Goal: Task Accomplishment & Management: Contribute content

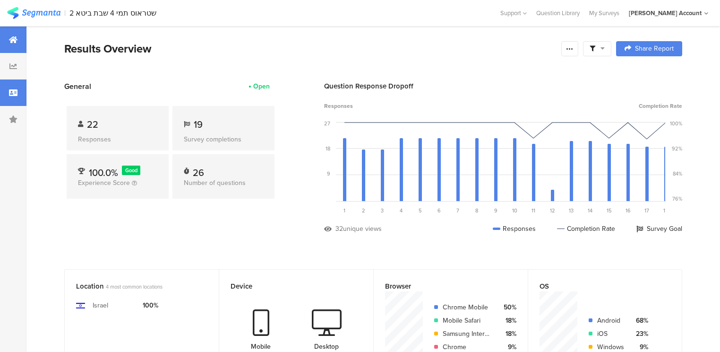
click at [18, 95] on div at bounding box center [13, 92] width 26 height 26
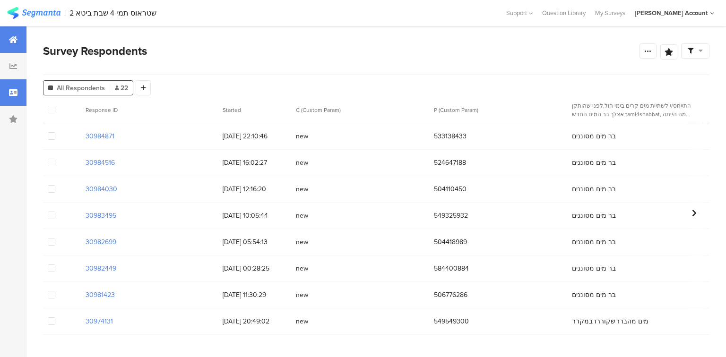
click at [9, 46] on div at bounding box center [13, 39] width 26 height 26
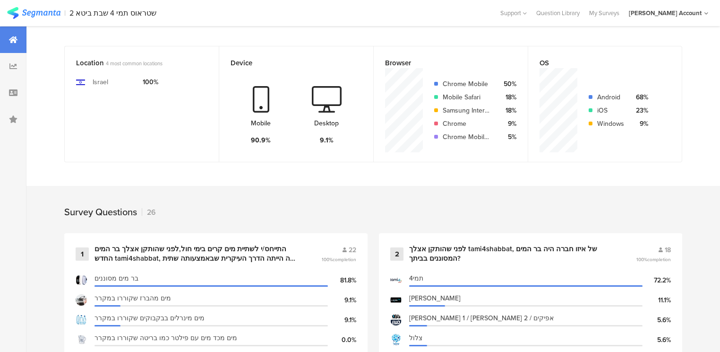
scroll to position [227, 0]
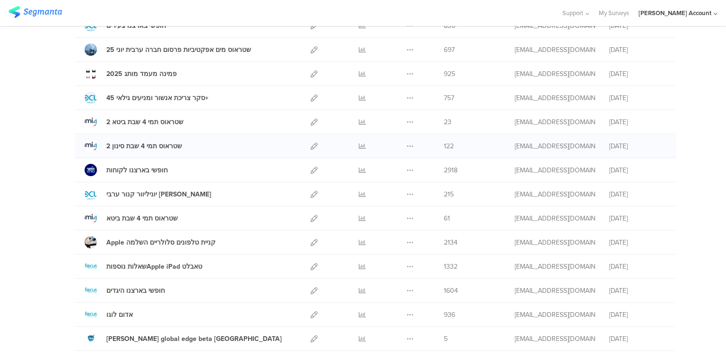
scroll to position [189, 0]
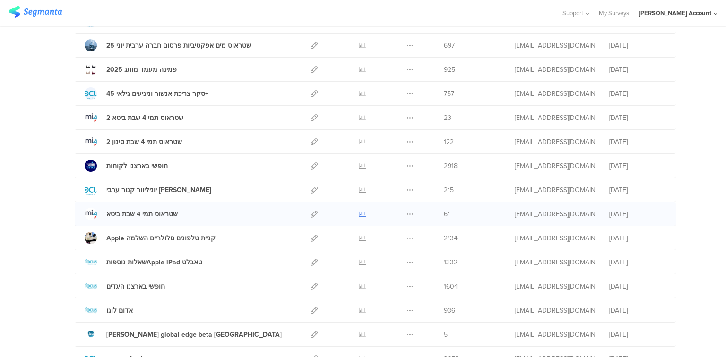
click at [362, 212] on icon at bounding box center [362, 214] width 7 height 7
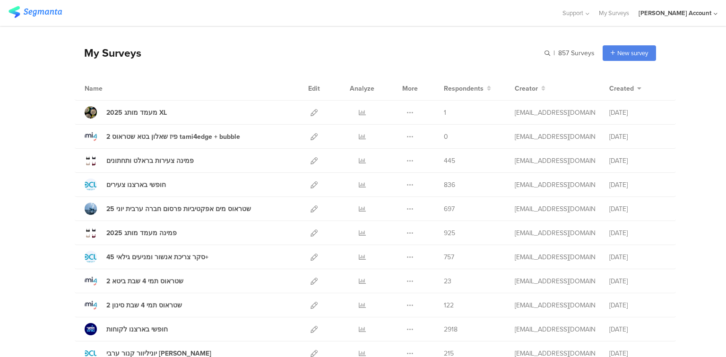
scroll to position [0, 0]
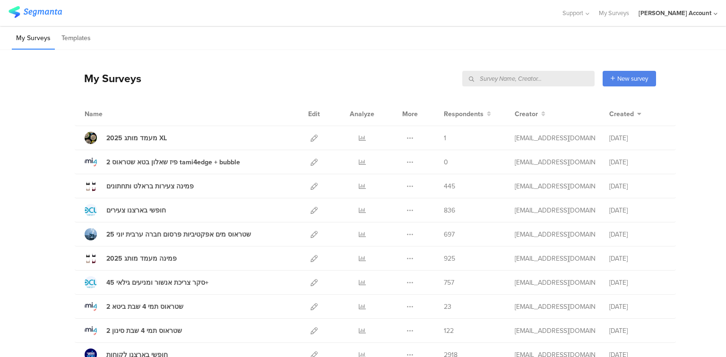
click at [559, 75] on input "text" at bounding box center [528, 79] width 132 height 16
type input "סינון"
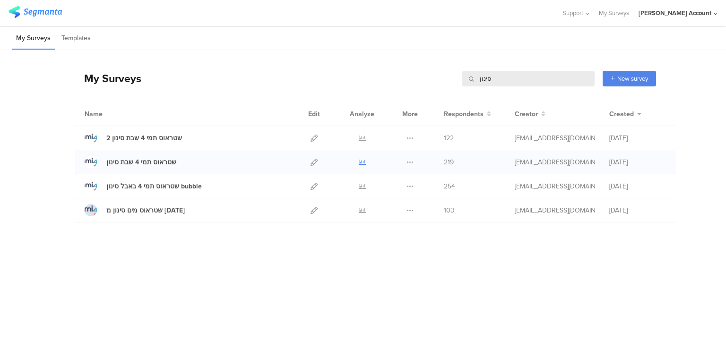
click at [362, 164] on icon at bounding box center [362, 162] width 7 height 7
click at [361, 136] on icon at bounding box center [362, 138] width 7 height 7
click at [488, 79] on input "סינון" at bounding box center [528, 79] width 132 height 16
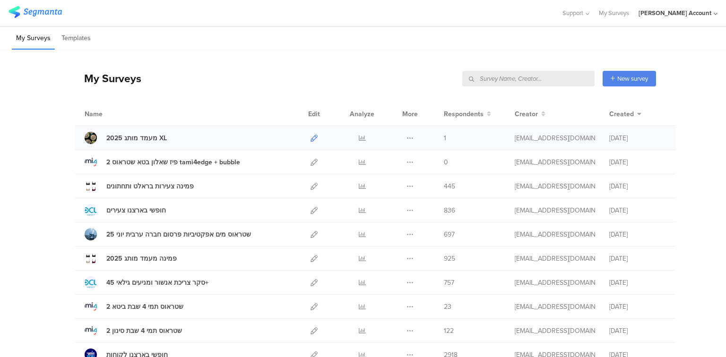
click at [310, 138] on icon at bounding box center [313, 138] width 7 height 7
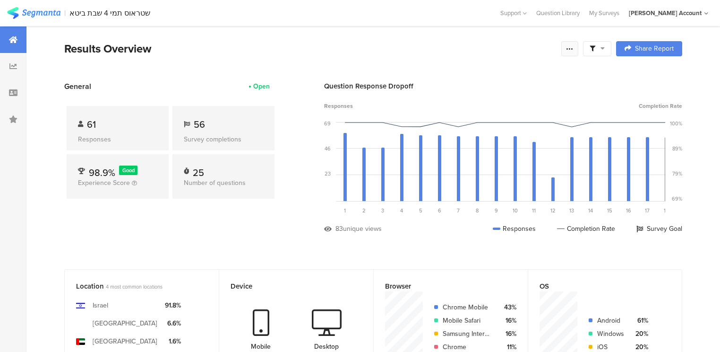
click at [574, 45] on icon at bounding box center [570, 49] width 8 height 8
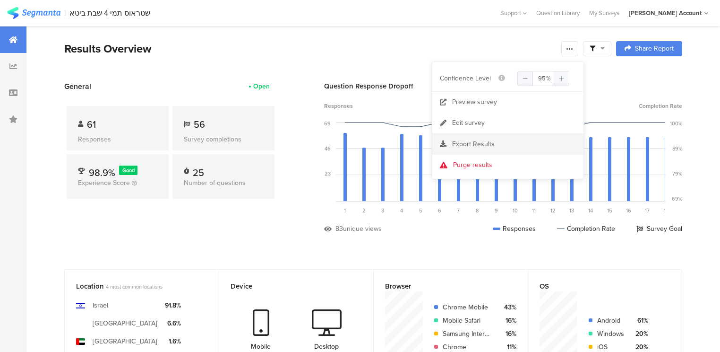
click at [476, 145] on span "Export Results" at bounding box center [473, 144] width 43 height 10
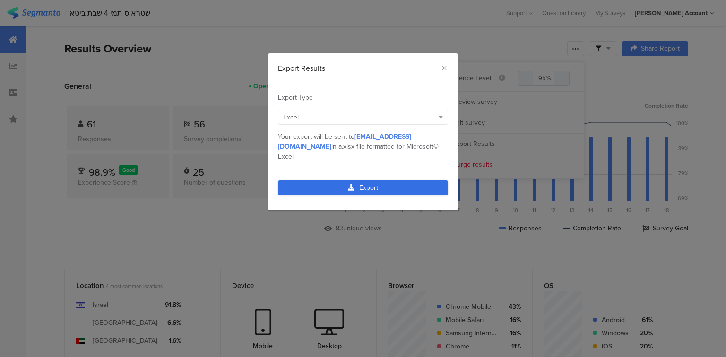
click at [364, 180] on link "Export" at bounding box center [363, 187] width 170 height 15
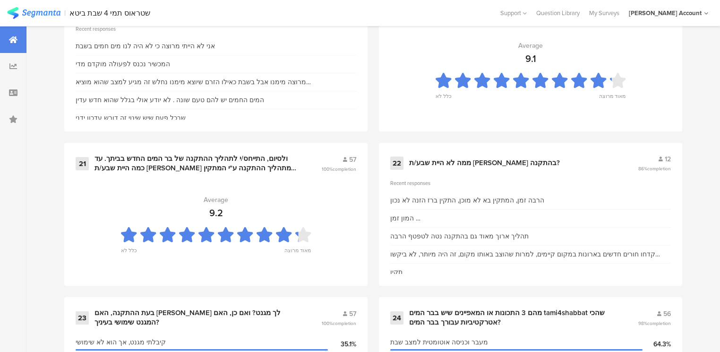
scroll to position [2107, 0]
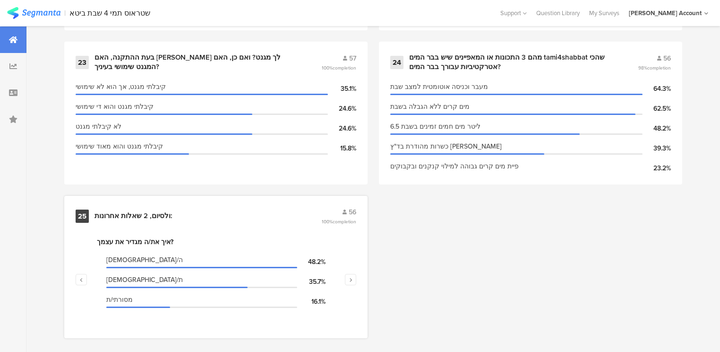
click at [128, 211] on div "ולסיום, 2 שאלות אחרונות:" at bounding box center [133, 215] width 78 height 9
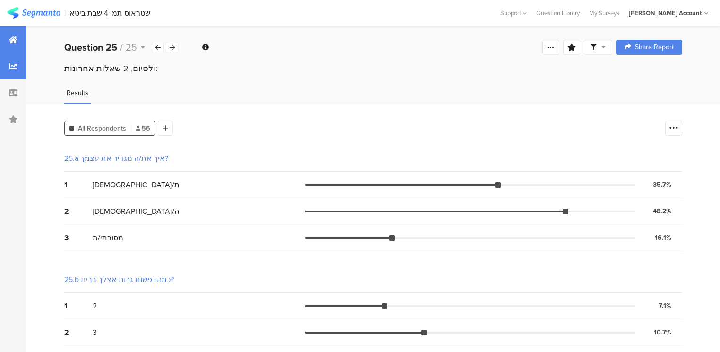
click at [13, 43] on icon at bounding box center [13, 40] width 9 height 8
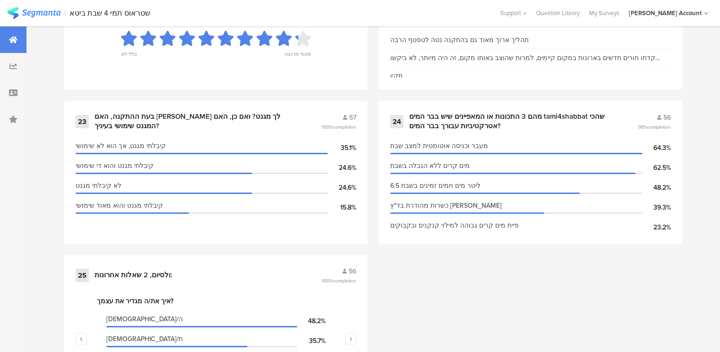
scroll to position [2107, 0]
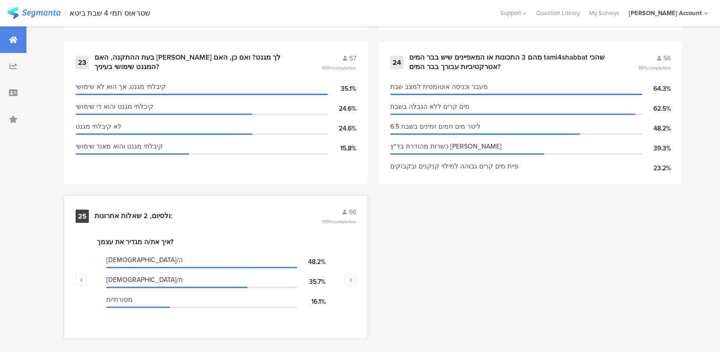
click at [133, 211] on div "ולסיום, 2 שאלות אחרונות:" at bounding box center [133, 215] width 78 height 9
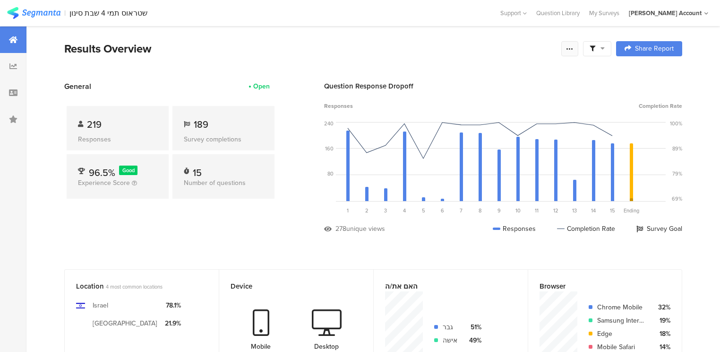
click at [573, 50] on icon at bounding box center [570, 49] width 8 height 8
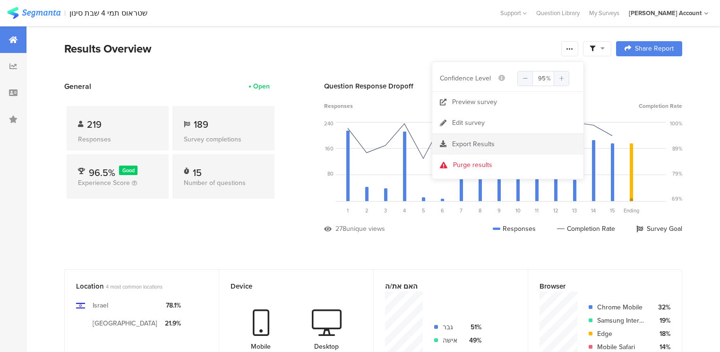
click at [475, 147] on span "Export Results" at bounding box center [473, 144] width 43 height 10
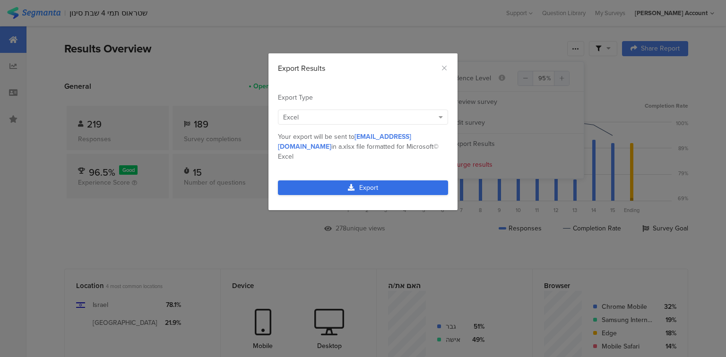
click at [378, 180] on link "Export" at bounding box center [363, 187] width 170 height 15
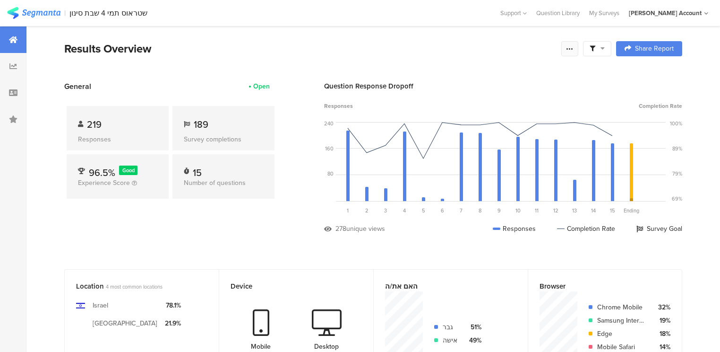
click at [574, 47] on icon at bounding box center [570, 49] width 8 height 8
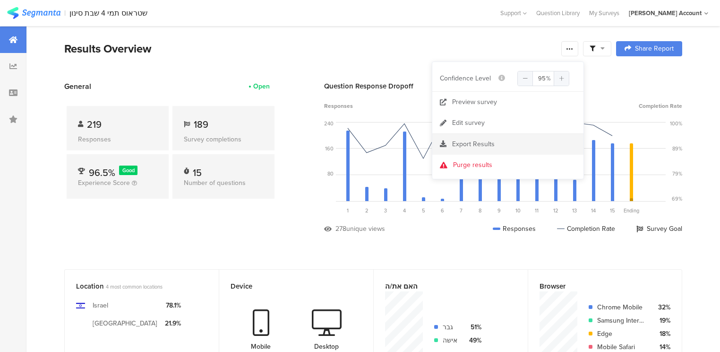
click at [454, 143] on span "Export Results" at bounding box center [473, 144] width 43 height 10
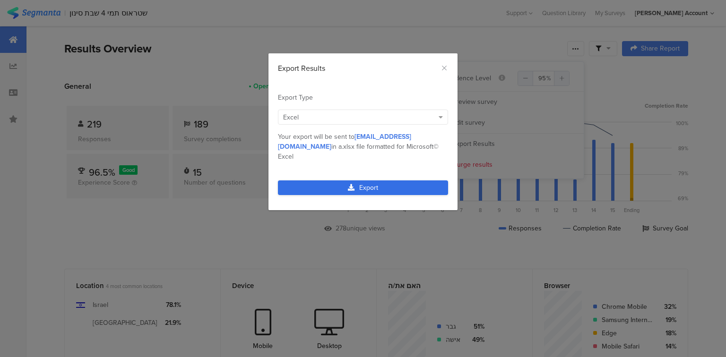
click at [379, 180] on link "Export" at bounding box center [363, 187] width 170 height 15
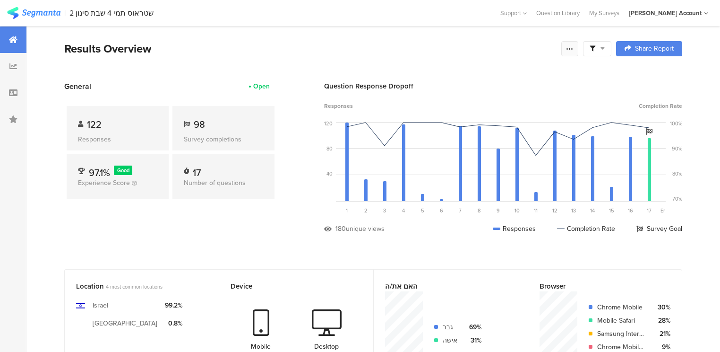
click at [574, 49] on icon at bounding box center [570, 49] width 8 height 8
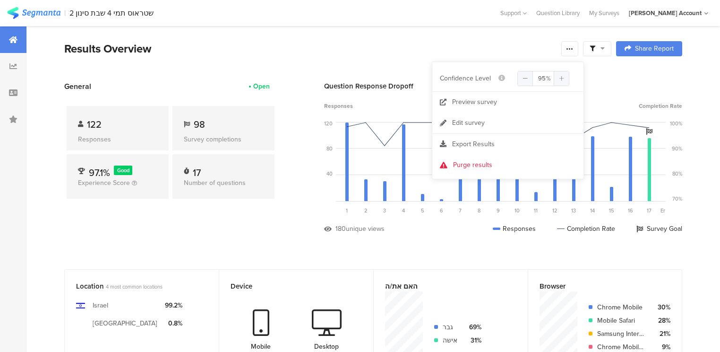
click at [469, 141] on span "Export Results" at bounding box center [473, 144] width 43 height 10
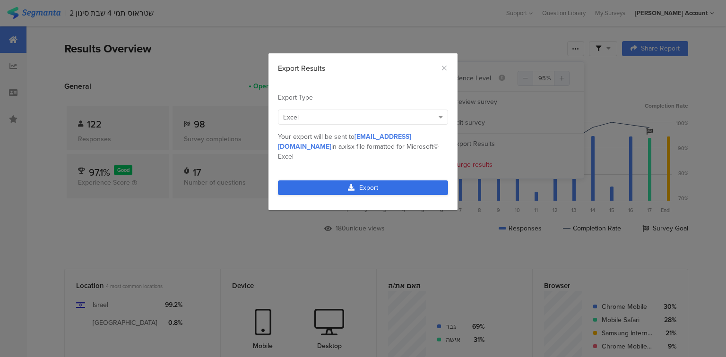
click at [363, 180] on link "Export" at bounding box center [363, 187] width 170 height 15
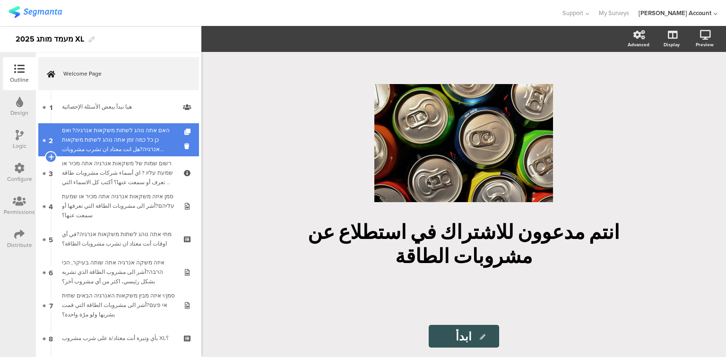
click at [112, 146] on div "האם אתה נוהג לשתות משקאות אנרגיה? ואם כן כל כמה זמן אתה נוהג לשתות משקאות אנרגי…" at bounding box center [118, 140] width 113 height 28
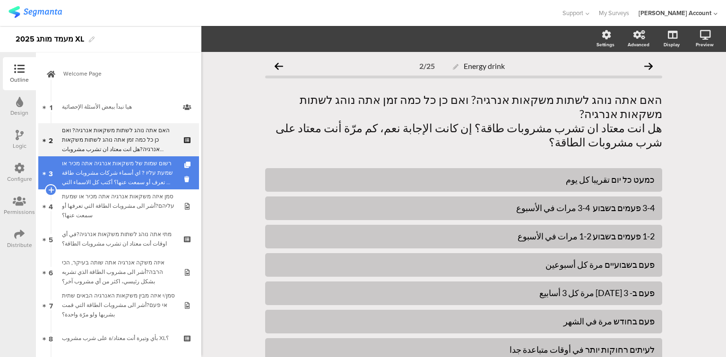
click at [117, 167] on div "רשום שמות של משקאות אנרגיה אתה מכיר או שמעת עליו ? اي أسماء شركات مشروبات طاقة …" at bounding box center [118, 173] width 113 height 28
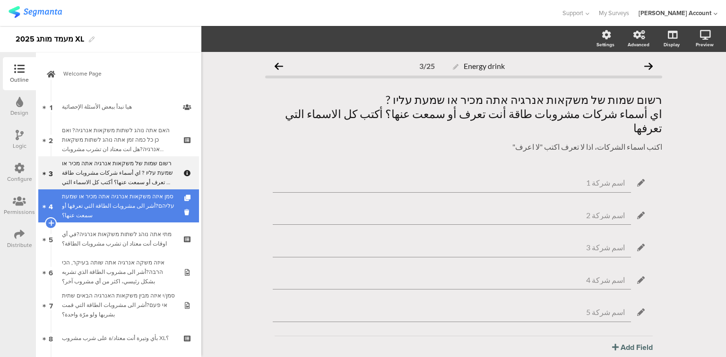
click at [120, 193] on div "סמן איזה משקאות אנרגיה אתה מכיר או שמעת עליהם?أشر الى مشروبات الطاقة التي تعرفه…" at bounding box center [118, 206] width 113 height 28
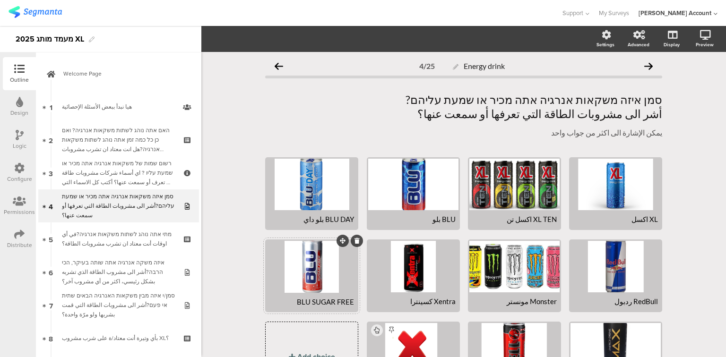
click at [307, 280] on div at bounding box center [311, 267] width 90 height 52
click at [235, 45] on button "button" at bounding box center [234, 39] width 12 height 20
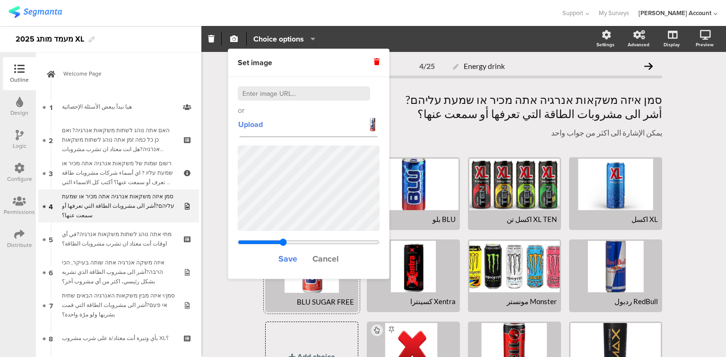
type input "0.965330059341109"
click at [283, 239] on input "range" at bounding box center [309, 243] width 142 height 8
click at [284, 255] on span "Save" at bounding box center [287, 259] width 19 height 12
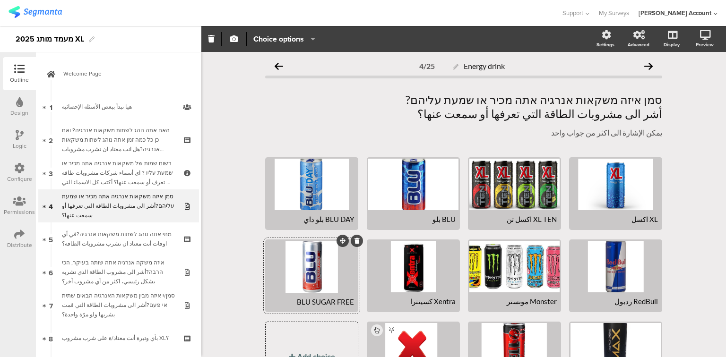
scroll to position [75, 0]
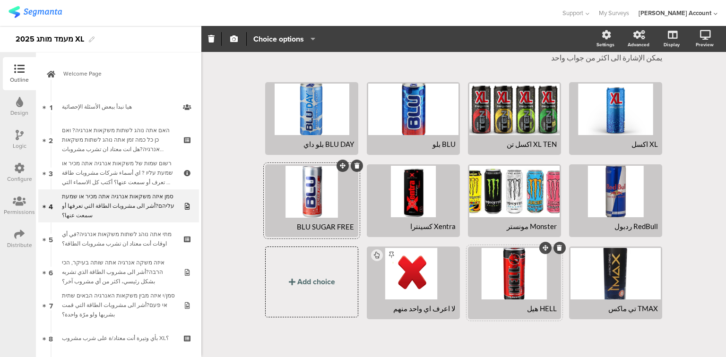
click at [516, 275] on div at bounding box center [514, 274] width 90 height 52
click at [232, 42] on icon "button" at bounding box center [234, 39] width 8 height 8
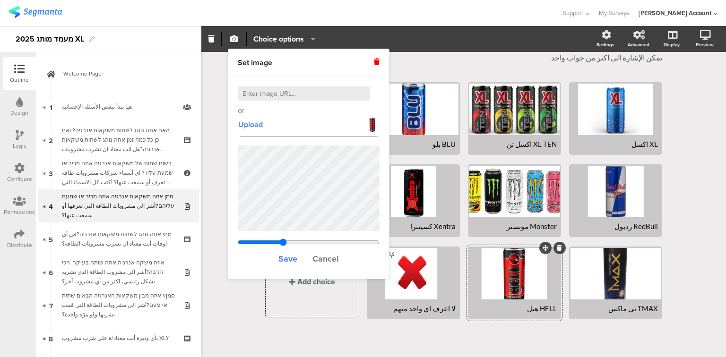
type input "0.965330059341109"
click at [283, 240] on input "range" at bounding box center [309, 243] width 142 height 8
click at [289, 257] on span "Save" at bounding box center [287, 259] width 19 height 12
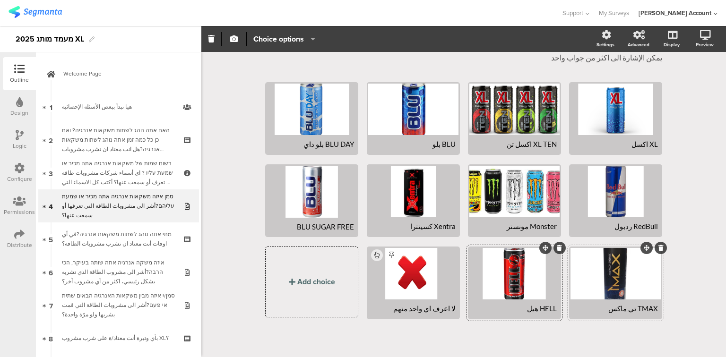
click at [585, 278] on div at bounding box center [615, 274] width 90 height 52
click at [231, 38] on icon "button" at bounding box center [234, 39] width 8 height 8
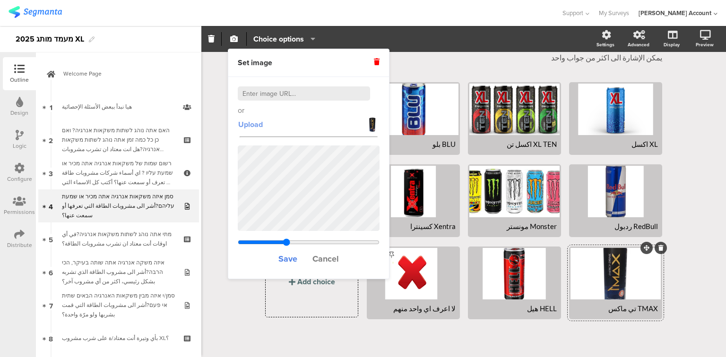
click at [247, 126] on span "Upload" at bounding box center [250, 124] width 25 height 11
drag, startPoint x: 286, startPoint y: 242, endPoint x: 274, endPoint y: 242, distance: 11.8
type input "1.41543869209809"
click at [274, 242] on input "range" at bounding box center [309, 243] width 142 height 8
click at [285, 257] on span "Save" at bounding box center [287, 259] width 19 height 12
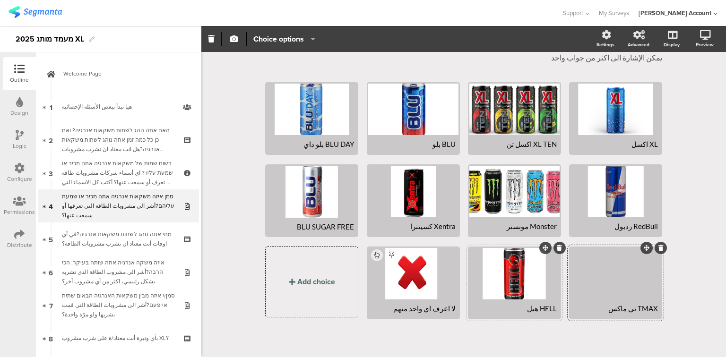
click at [498, 276] on div at bounding box center [514, 274] width 90 height 52
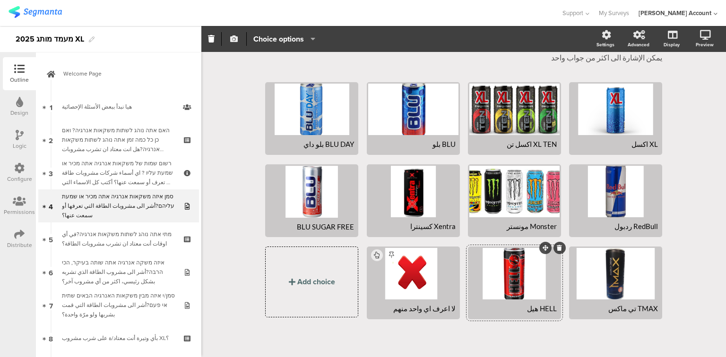
click at [233, 41] on icon "button" at bounding box center [234, 39] width 8 height 8
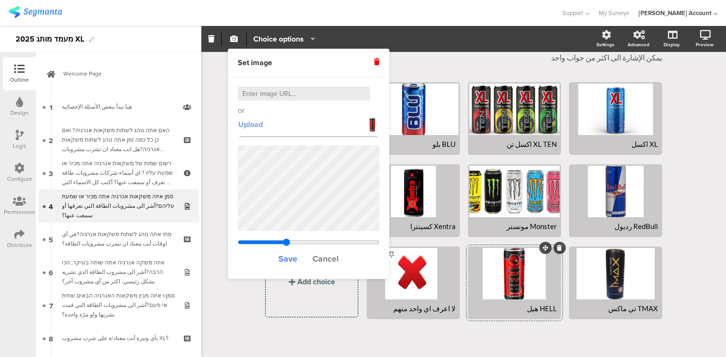
click at [251, 125] on span "Upload" at bounding box center [250, 124] width 25 height 11
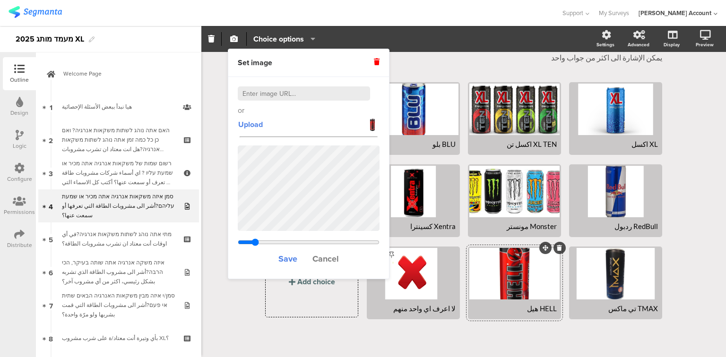
drag, startPoint x: 283, startPoint y: 240, endPoint x: 255, endPoint y: 240, distance: 27.9
type input "0.418829424307036"
click at [255, 240] on input "range" at bounding box center [309, 243] width 142 height 8
click at [285, 258] on span "Save" at bounding box center [287, 259] width 19 height 12
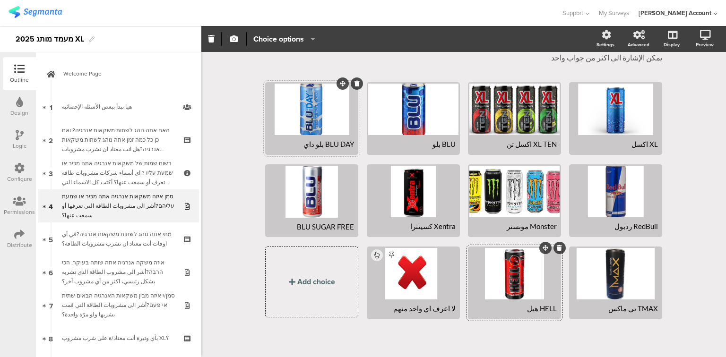
click at [301, 122] on div at bounding box center [311, 110] width 90 height 52
click at [234, 41] on icon "button" at bounding box center [234, 39] width 8 height 8
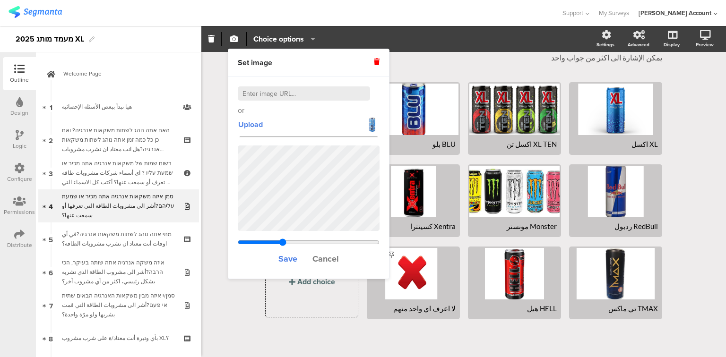
drag, startPoint x: 287, startPoint y: 241, endPoint x: 282, endPoint y: 240, distance: 5.3
type input "0.961330059341109"
click at [282, 240] on input "range" at bounding box center [309, 243] width 142 height 8
click at [287, 255] on span "Save" at bounding box center [287, 259] width 19 height 12
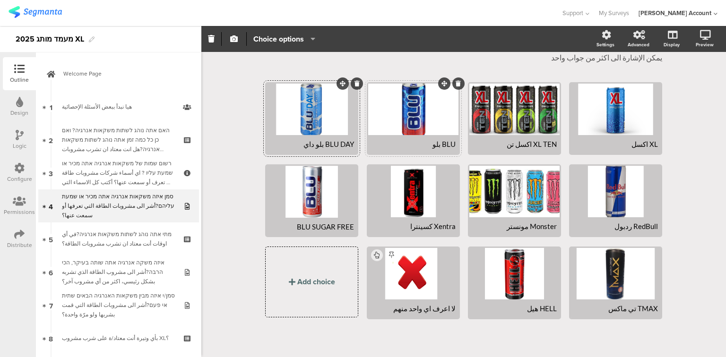
click at [393, 121] on div at bounding box center [413, 110] width 90 height 52
click at [236, 43] on icon "button" at bounding box center [234, 39] width 8 height 8
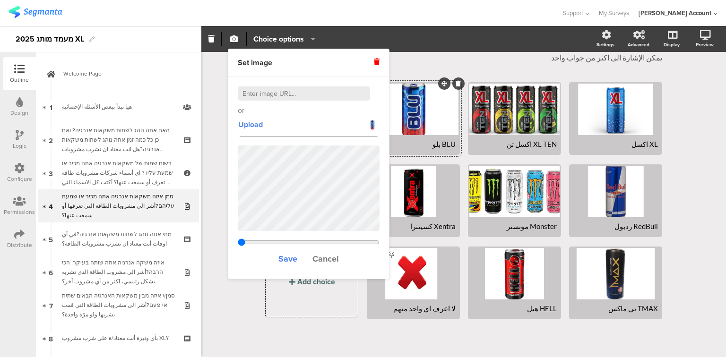
type input "1.27629787234043"
click at [248, 125] on span "Upload" at bounding box center [250, 124] width 25 height 11
click at [376, 61] on icon at bounding box center [377, 62] width 6 height 7
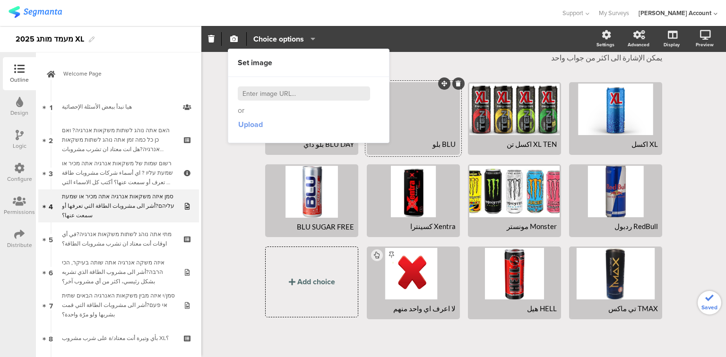
click at [245, 124] on span "Upload" at bounding box center [250, 124] width 25 height 11
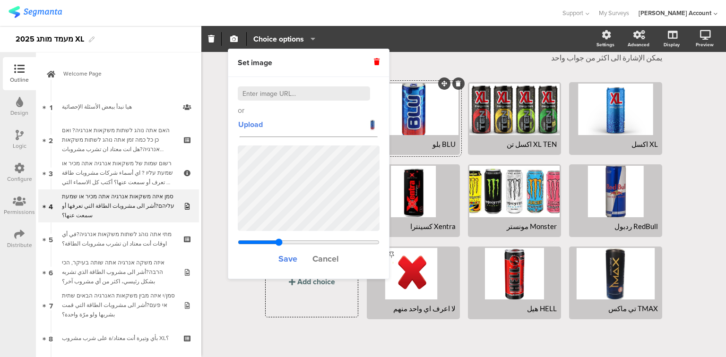
drag, startPoint x: 285, startPoint y: 241, endPoint x: 278, endPoint y: 240, distance: 7.3
type input "1.16929787234043"
click at [278, 240] on input "range" at bounding box center [309, 243] width 142 height 8
click at [288, 258] on span "Save" at bounding box center [287, 259] width 19 height 12
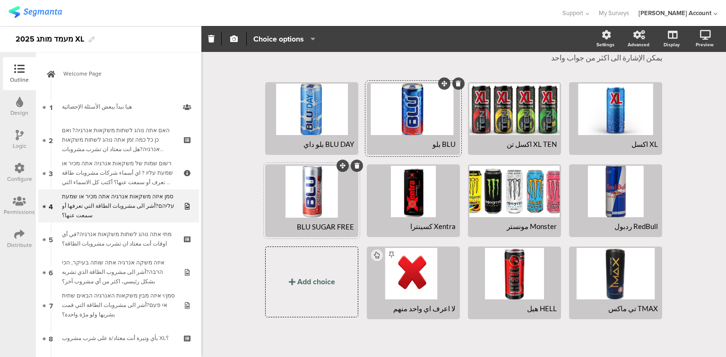
click at [297, 198] on div at bounding box center [311, 192] width 90 height 52
click at [232, 42] on icon "button" at bounding box center [234, 39] width 8 height 8
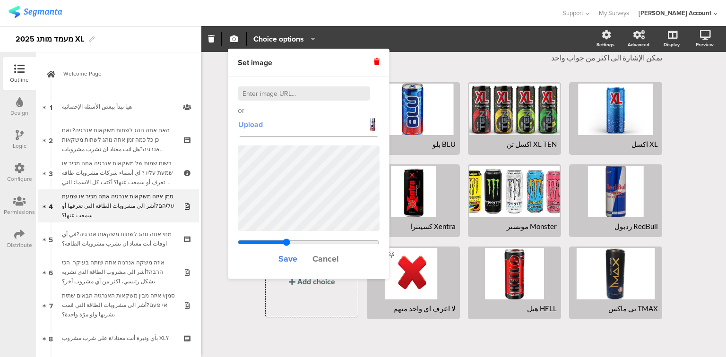
click at [251, 123] on span "Upload" at bounding box center [250, 124] width 25 height 11
drag, startPoint x: 285, startPoint y: 242, endPoint x: 250, endPoint y: 241, distance: 35.0
type input "0.604"
click at [250, 241] on input "range" at bounding box center [309, 243] width 142 height 8
click at [286, 258] on span "Save" at bounding box center [287, 259] width 19 height 12
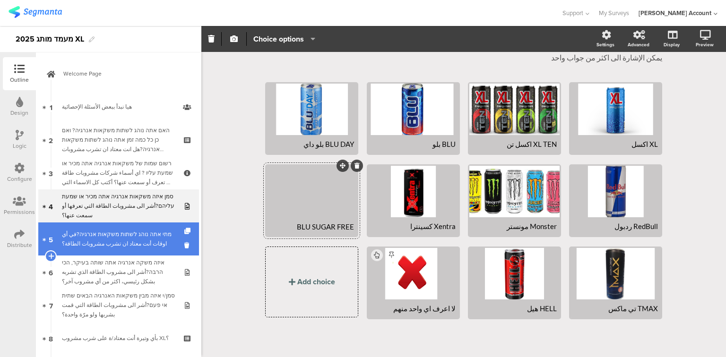
click at [110, 240] on div "מתי אתה נוהג לשתות משקאות אנרגיה?في أي اوقات أنت معتاد ان تشرب مشروبات الطاقة؟" at bounding box center [118, 239] width 113 height 19
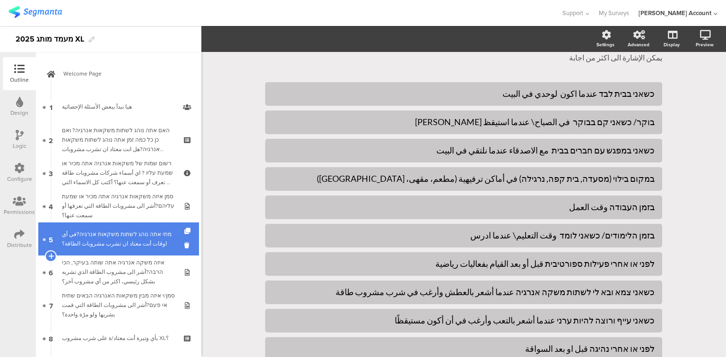
scroll to position [2, 0]
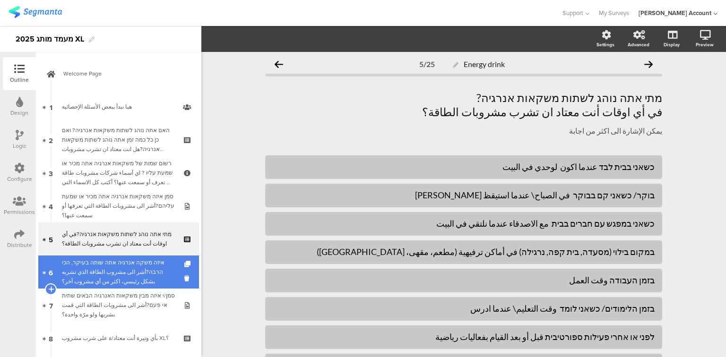
click at [121, 268] on div "איזה משקה אנרגיה אתה שותה בעיקר, הכי הרבה?أشر الى مشروب الطاقة الذي تشربه بشكل …" at bounding box center [118, 272] width 113 height 28
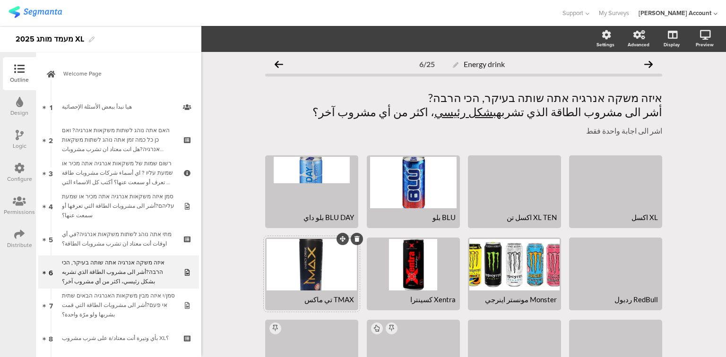
click at [310, 274] on div at bounding box center [311, 265] width 90 height 52
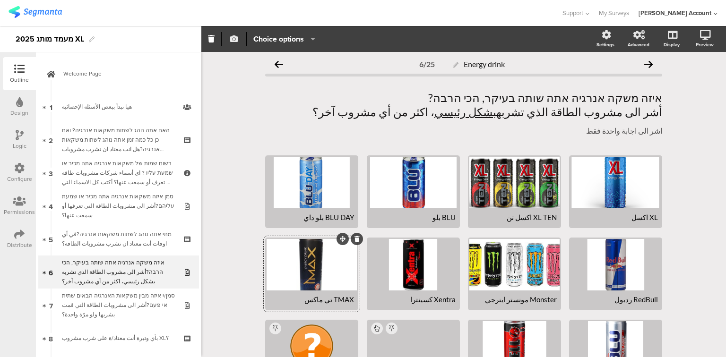
click at [236, 37] on icon "button" at bounding box center [234, 39] width 8 height 8
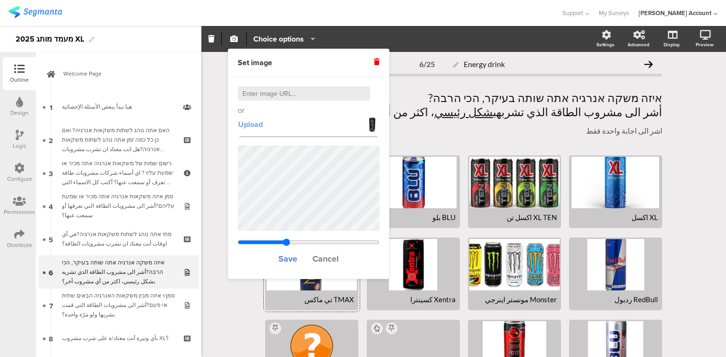
click at [249, 126] on span "Upload" at bounding box center [250, 124] width 25 height 11
drag, startPoint x: 285, startPoint y: 239, endPoint x: 274, endPoint y: 238, distance: 11.3
type input "1.42143869209809"
click at [274, 239] on input "range" at bounding box center [309, 243] width 142 height 8
click at [285, 261] on span "Save" at bounding box center [287, 259] width 19 height 12
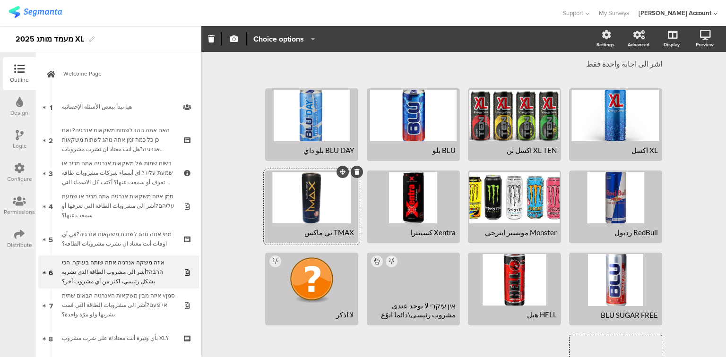
scroll to position [115, 0]
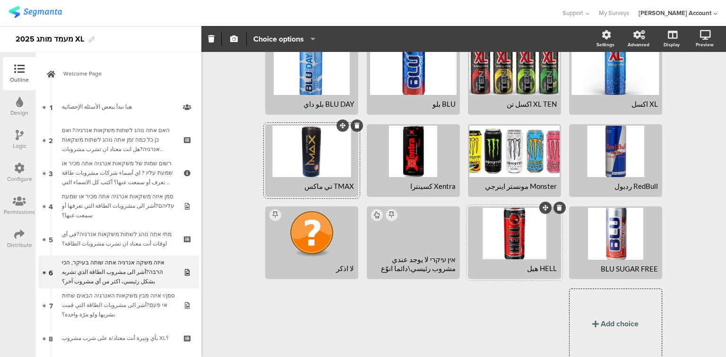
click at [505, 238] on div at bounding box center [514, 234] width 90 height 52
click at [234, 43] on icon "button" at bounding box center [234, 39] width 8 height 8
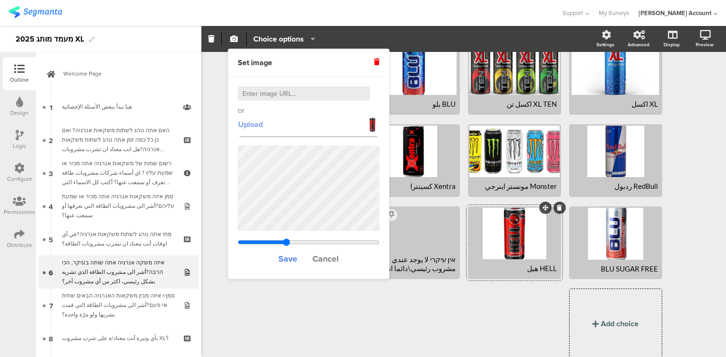
click at [251, 125] on span "Upload" at bounding box center [250, 124] width 25 height 11
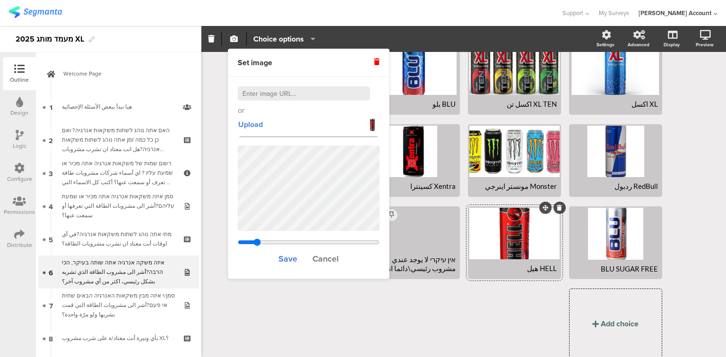
drag, startPoint x: 286, startPoint y: 241, endPoint x: 257, endPoint y: 242, distance: 29.3
type input "0.431829424307036"
click at [257, 242] on input "range" at bounding box center [309, 243] width 142 height 8
click at [289, 255] on span "Save" at bounding box center [287, 259] width 19 height 12
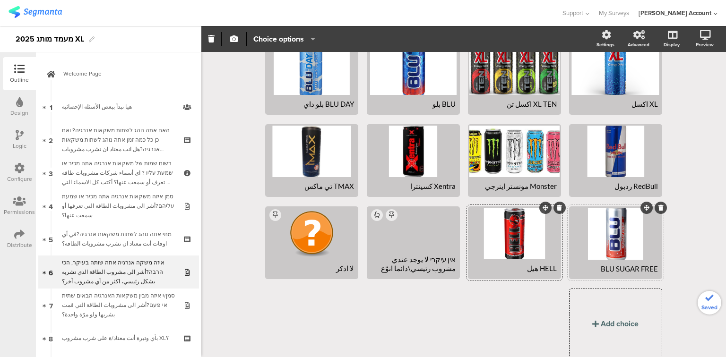
click at [608, 238] on div at bounding box center [615, 234] width 90 height 52
click at [234, 37] on icon "button" at bounding box center [234, 39] width 8 height 8
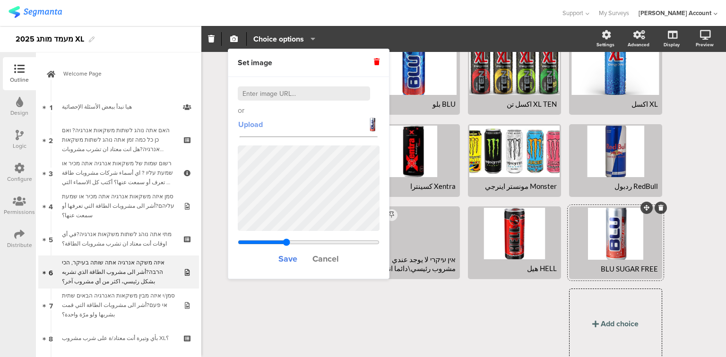
click at [253, 123] on span "Upload" at bounding box center [250, 124] width 25 height 11
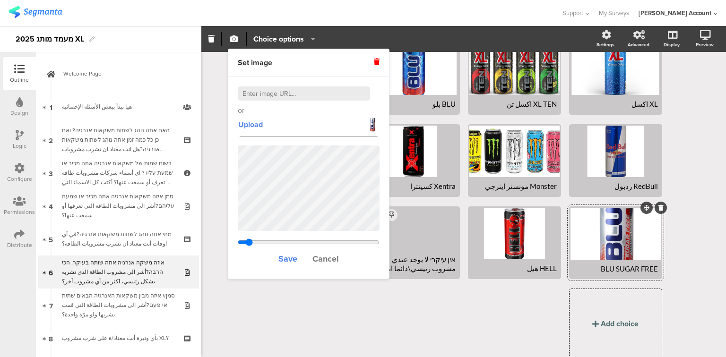
drag, startPoint x: 284, startPoint y: 242, endPoint x: 249, endPoint y: 243, distance: 35.4
type input "0.587"
click at [249, 243] on input "range" at bounding box center [309, 243] width 142 height 8
click at [283, 255] on span "Save" at bounding box center [287, 259] width 19 height 12
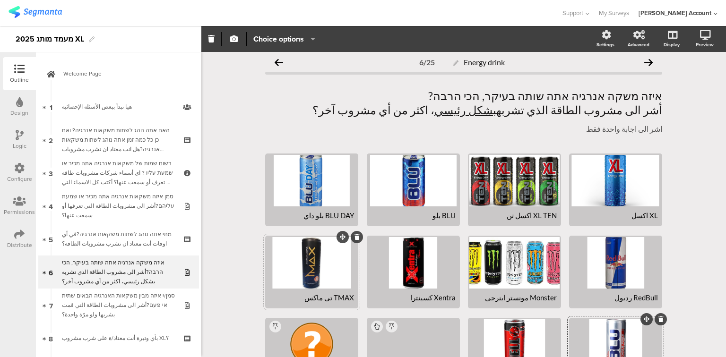
scroll to position [2, 0]
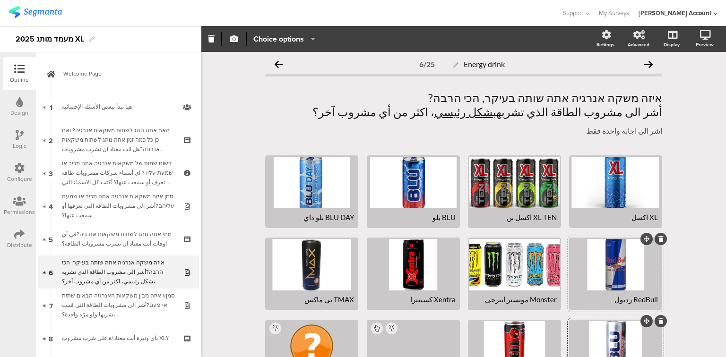
click at [608, 262] on div at bounding box center [615, 265] width 90 height 52
click at [235, 40] on icon "button" at bounding box center [234, 39] width 8 height 8
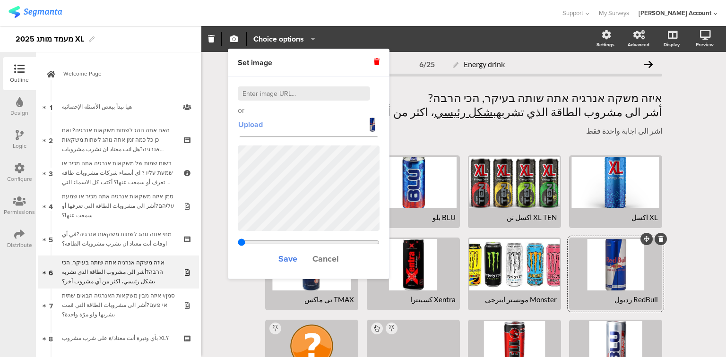
click at [245, 123] on span "Upload" at bounding box center [250, 124] width 25 height 11
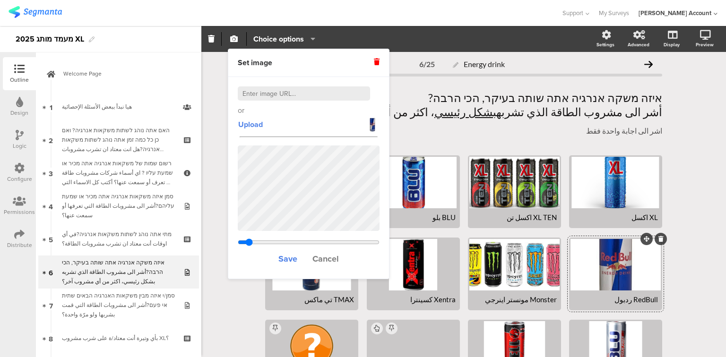
drag, startPoint x: 284, startPoint y: 240, endPoint x: 249, endPoint y: 240, distance: 35.0
type input "1.56433333333333"
click at [249, 240] on input "range" at bounding box center [309, 243] width 142 height 8
click at [285, 257] on span "Save" at bounding box center [287, 259] width 19 height 12
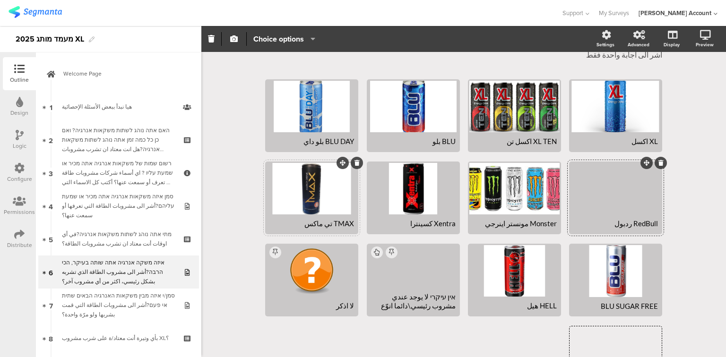
scroll to position [115, 0]
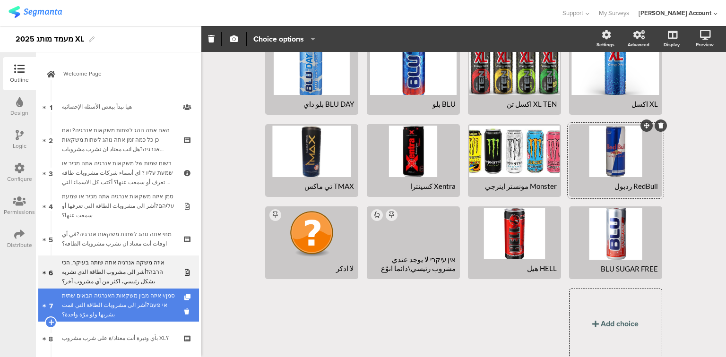
click at [129, 302] on div "סמן/י איזה מבין משקאות האנרגיה הבאים שתית אי פעם?أشر الى مشروبات الطاقة التي قم…" at bounding box center [118, 305] width 113 height 28
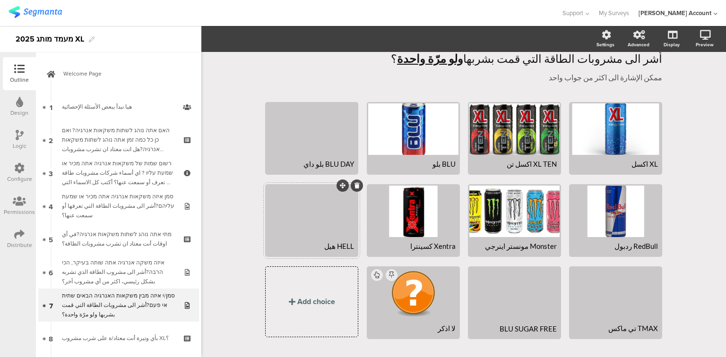
click at [306, 215] on div at bounding box center [311, 212] width 90 height 52
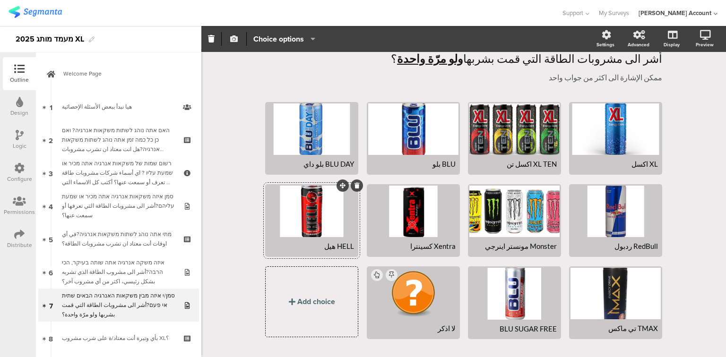
click at [231, 39] on icon "button" at bounding box center [234, 39] width 8 height 8
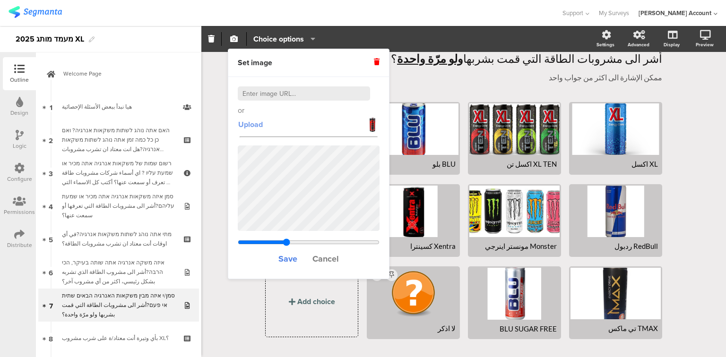
click at [247, 126] on span "Upload" at bounding box center [250, 124] width 25 height 11
drag, startPoint x: 284, startPoint y: 240, endPoint x: 259, endPoint y: 240, distance: 25.0
click at [259, 240] on input "range" at bounding box center [309, 243] width 142 height 8
type input "0.426829424307036"
click at [256, 241] on input "range" at bounding box center [309, 243] width 142 height 8
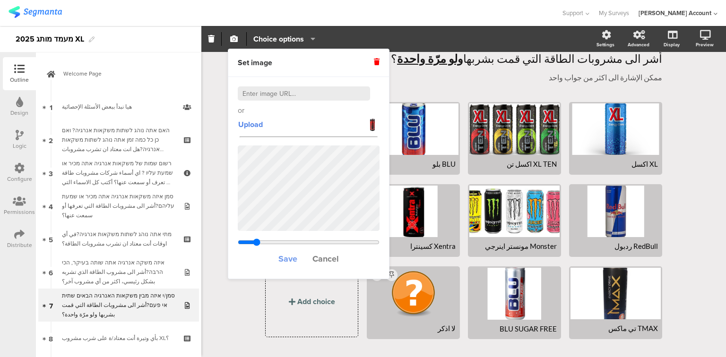
click at [280, 256] on span "Save" at bounding box center [287, 259] width 19 height 12
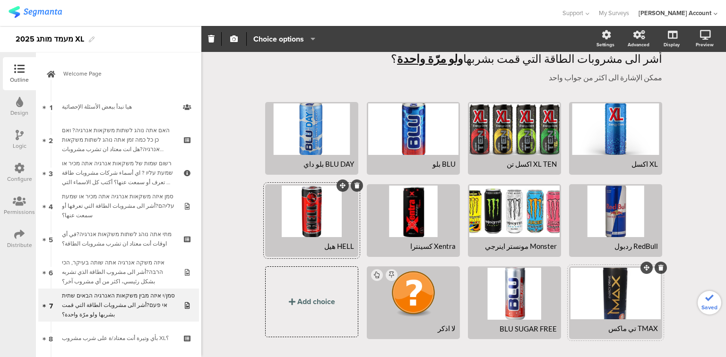
click at [602, 298] on div at bounding box center [615, 294] width 90 height 52
click at [233, 38] on icon "button" at bounding box center [234, 39] width 8 height 8
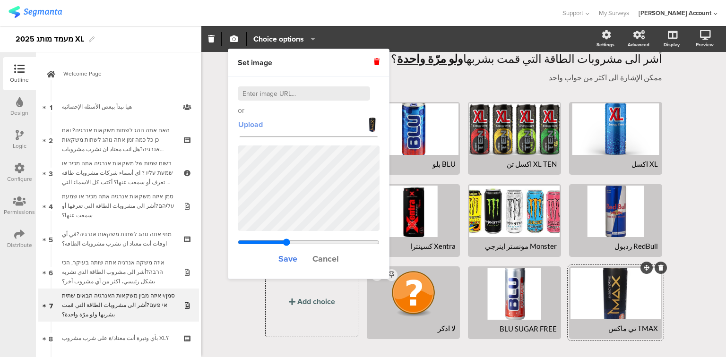
click at [251, 124] on span "Upload" at bounding box center [250, 124] width 25 height 11
drag, startPoint x: 284, startPoint y: 240, endPoint x: 277, endPoint y: 240, distance: 7.6
type input "1.47043869209809"
click at [277, 240] on input "range" at bounding box center [309, 243] width 142 height 8
click at [285, 259] on span "Save" at bounding box center [287, 259] width 19 height 12
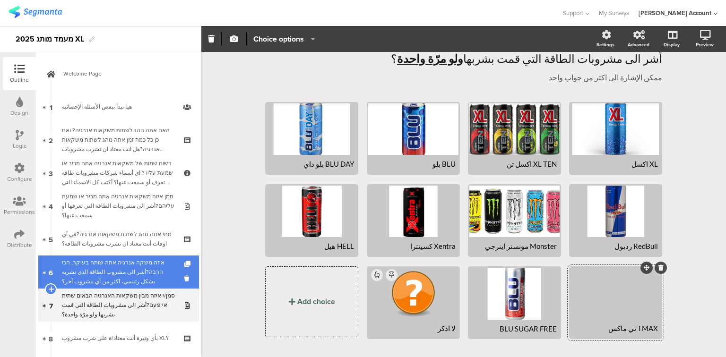
click at [121, 276] on div "איזה משקה אנרגיה אתה שותה בעיקר, הכי הרבה?أشر الى مشروب الطاقة الذي تشربه بشكل …" at bounding box center [118, 272] width 113 height 28
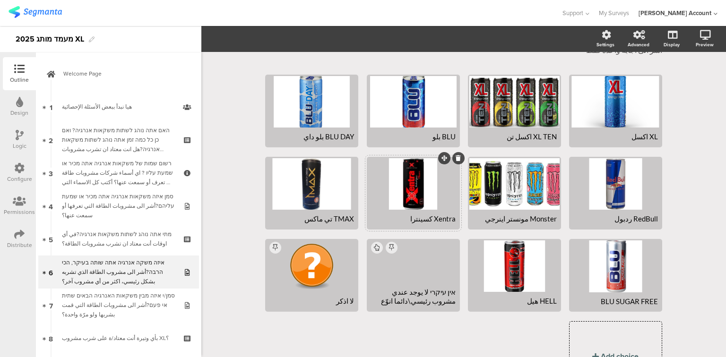
scroll to position [113, 0]
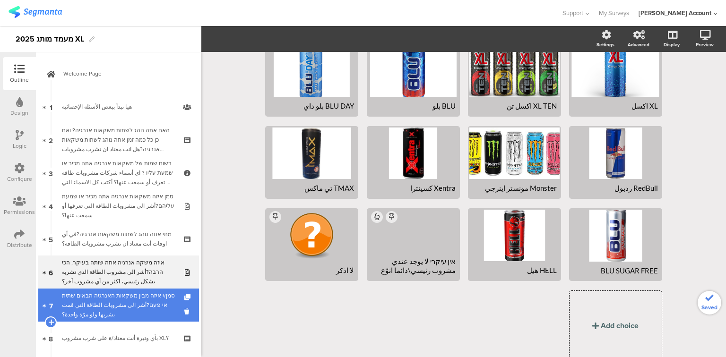
click at [92, 306] on div "סמן/י איזה מבין משקאות האנרגיה הבאים שתית אי פעם?أشر الى مشروبات الطاقة التي قم…" at bounding box center [118, 305] width 113 height 28
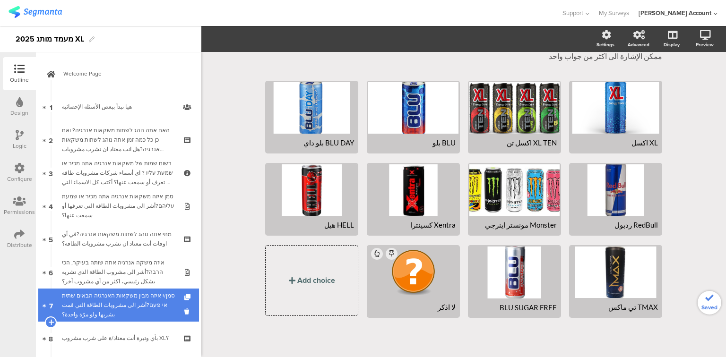
scroll to position [55, 0]
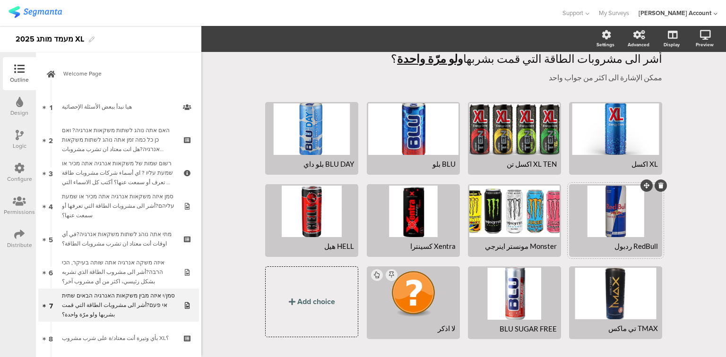
click at [620, 212] on div at bounding box center [615, 212] width 90 height 52
click at [234, 38] on icon "button" at bounding box center [234, 39] width 8 height 8
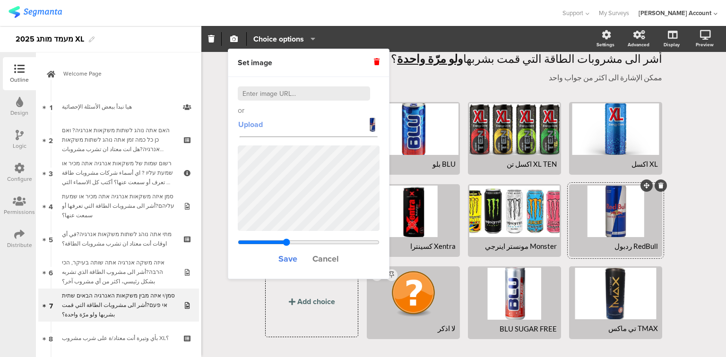
click at [244, 125] on span "Upload" at bounding box center [250, 124] width 25 height 11
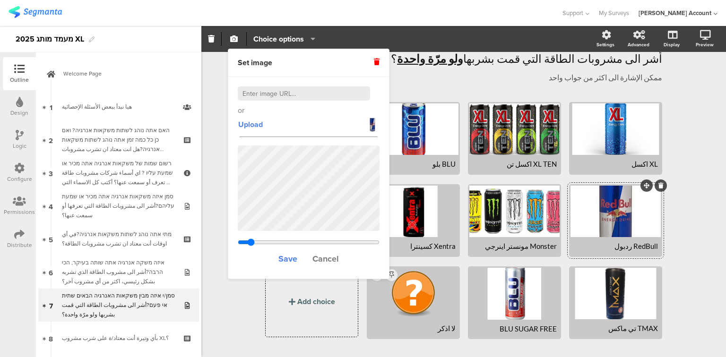
drag, startPoint x: 286, startPoint y: 240, endPoint x: 250, endPoint y: 246, distance: 36.4
type input "1.60933333333333"
click at [250, 246] on input "range" at bounding box center [309, 243] width 142 height 8
click at [284, 258] on span "Save" at bounding box center [287, 259] width 19 height 12
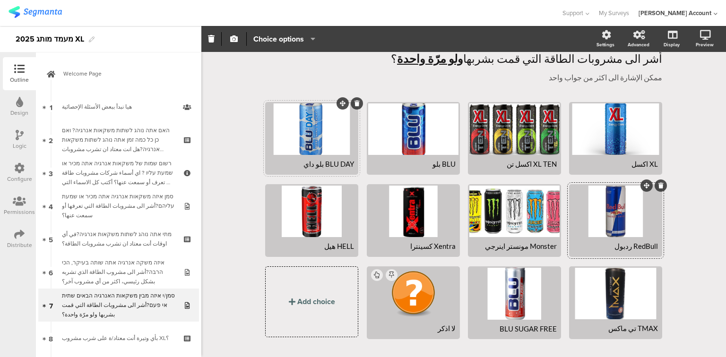
click at [306, 127] on div at bounding box center [311, 129] width 90 height 52
click at [237, 36] on icon "button" at bounding box center [234, 39] width 8 height 8
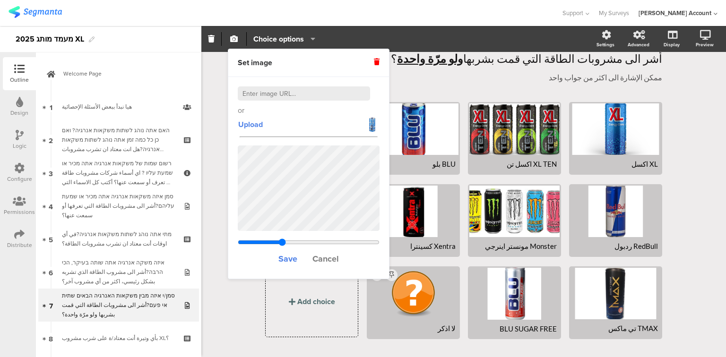
type input "0.956330059341109"
click at [282, 240] on input "range" at bounding box center [309, 243] width 142 height 8
click at [289, 256] on span "Save" at bounding box center [287, 259] width 19 height 12
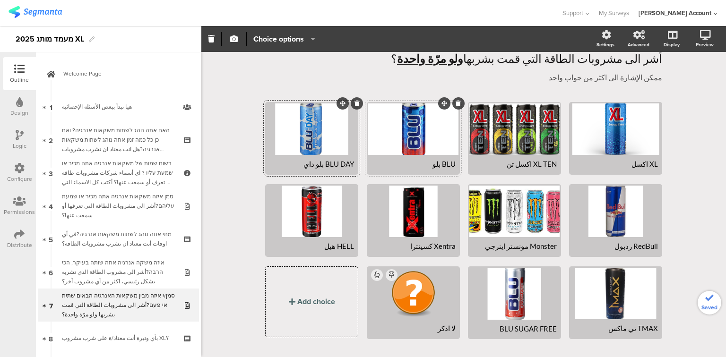
click at [398, 135] on div at bounding box center [413, 129] width 90 height 52
click at [234, 38] on icon "button" at bounding box center [234, 39] width 8 height 8
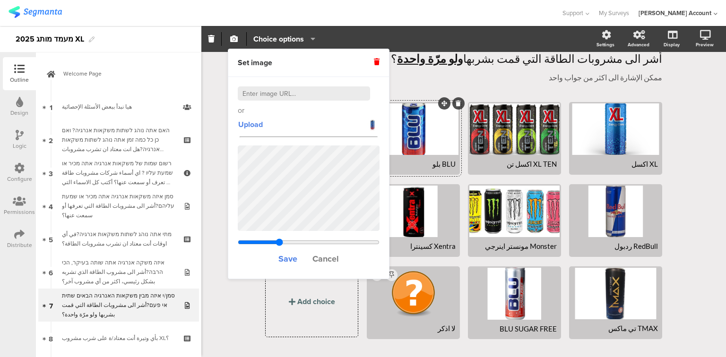
drag, startPoint x: 284, startPoint y: 241, endPoint x: 279, endPoint y: 240, distance: 5.3
type input "1.17529787234043"
click at [279, 240] on input "range" at bounding box center [309, 243] width 142 height 8
click at [288, 258] on span "Save" at bounding box center [287, 259] width 19 height 12
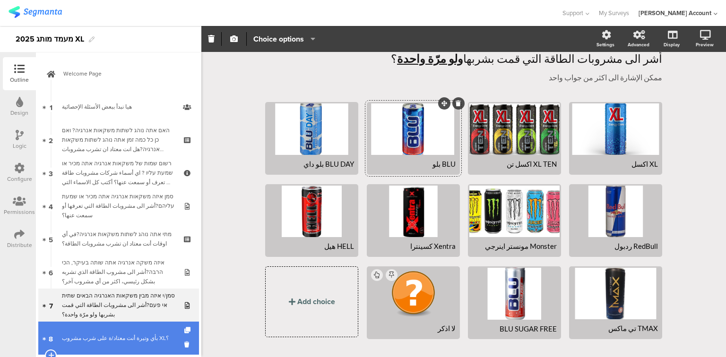
click at [128, 342] on div "بأي وتيرة أنت معتاد/ة على شرب مشروب XL؟" at bounding box center [118, 338] width 113 height 9
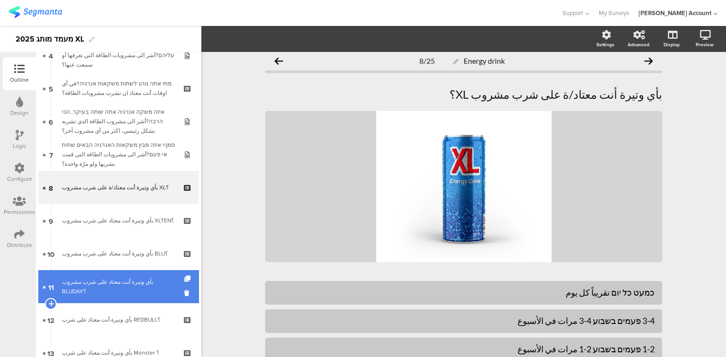
scroll to position [151, 0]
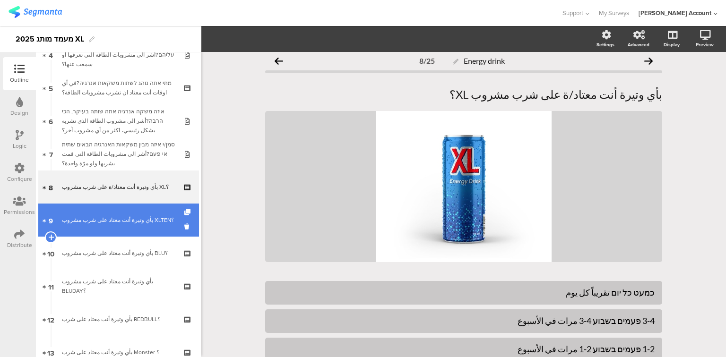
click at [114, 225] on link "9 بأي وتيرة أنت معتاد على شرب مشروب XLTEN؟" at bounding box center [118, 220] width 161 height 33
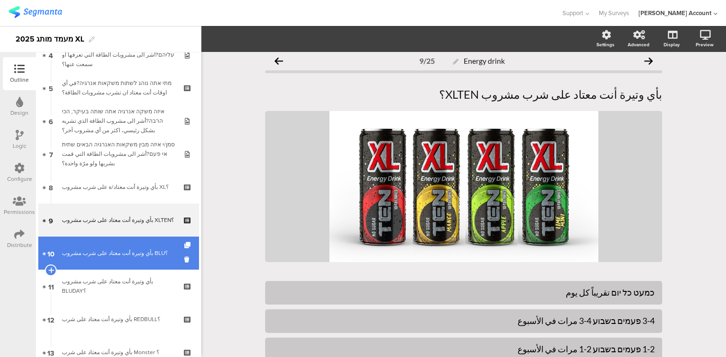
click at [128, 256] on div "بأي وتيرة أنت معتاد على شرب مشروب BLU؟" at bounding box center [118, 253] width 113 height 9
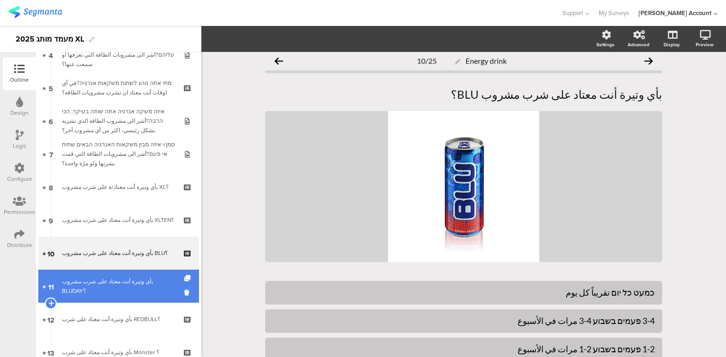
click at [133, 278] on link "11 بأي وتيرة أنت معتاد على شرب مشروب BLUDAY؟" at bounding box center [118, 286] width 161 height 33
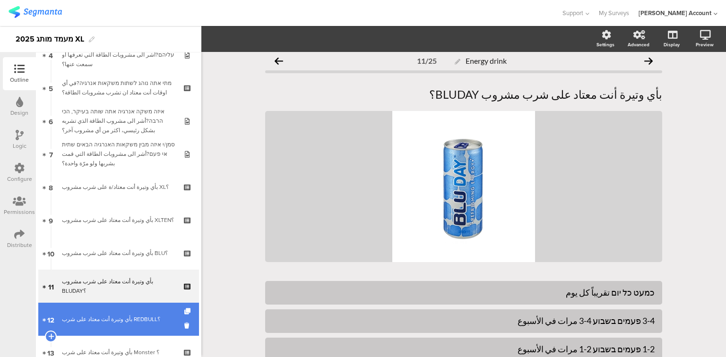
click at [132, 317] on div "بأي وتيرة أنت معتاد على شرب REDBULL؟" at bounding box center [118, 319] width 113 height 9
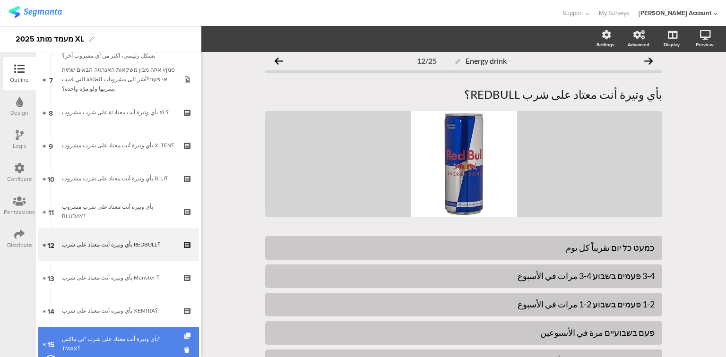
scroll to position [265, 0]
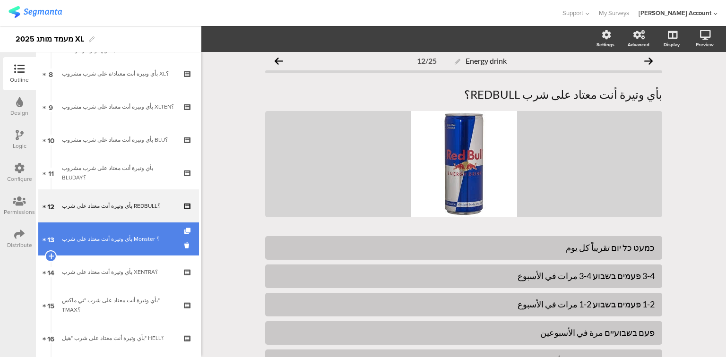
click at [117, 248] on link "13 بأي وتيرة أنت معتاد على شرب Monster ؟" at bounding box center [118, 239] width 161 height 33
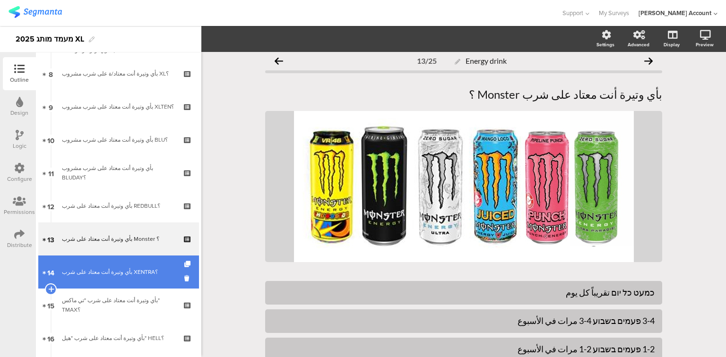
click at [123, 272] on div "بأي وتيرة أنت معتاد على شرب XENTRA؟" at bounding box center [118, 271] width 113 height 9
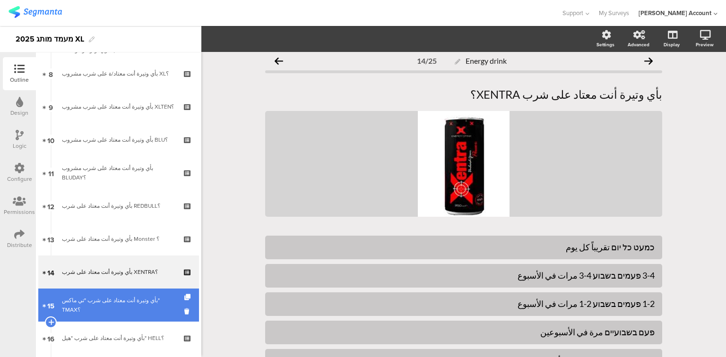
click at [127, 293] on link "15 بأي وتيرة أنت معتاد على شرب "تي ماكس" TMAX؟" at bounding box center [118, 305] width 161 height 33
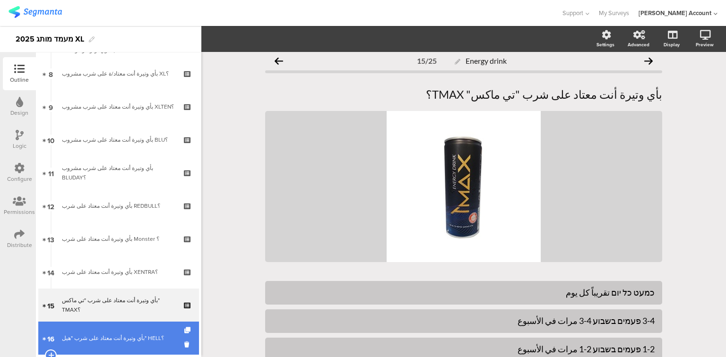
click at [129, 332] on link "16 بأي وتيرة أنت معتاد على شرب "هيل" HELL؟" at bounding box center [118, 338] width 161 height 33
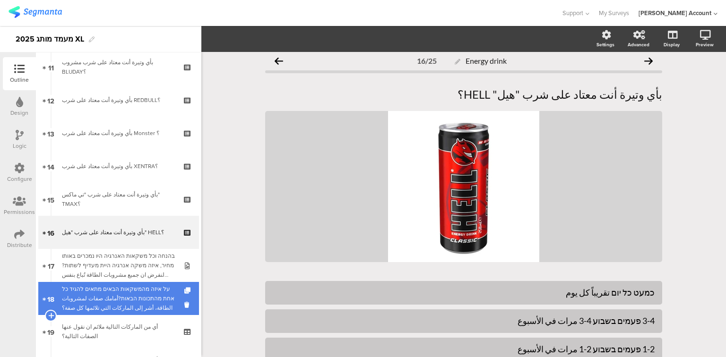
scroll to position [378, 0]
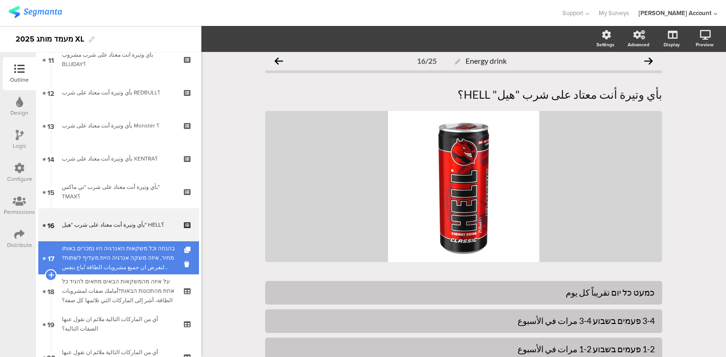
click at [114, 257] on div "בהנחה וכל משקאות האנרגיה היו נמכרים באותו מחיר, איזה משקה אנרגיה היית מעדיף לשת…" at bounding box center [118, 258] width 113 height 28
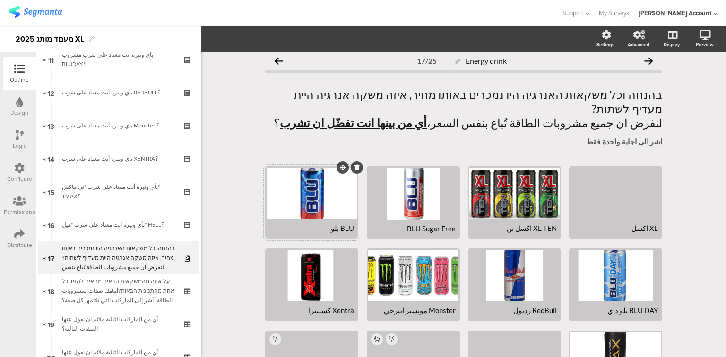
click at [310, 185] on div at bounding box center [311, 194] width 90 height 52
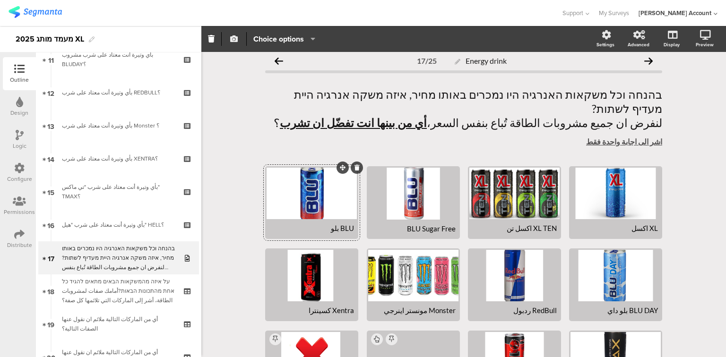
click at [237, 40] on icon "button" at bounding box center [234, 39] width 8 height 8
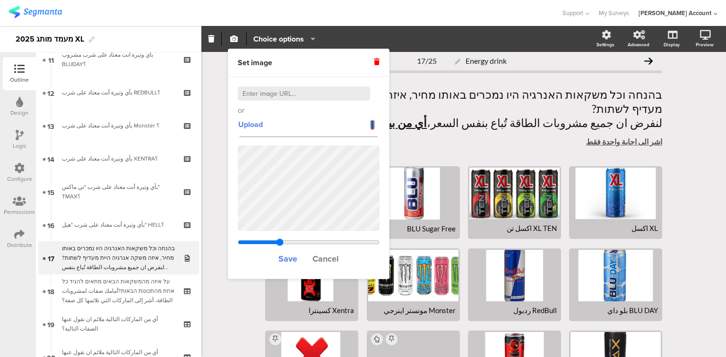
drag, startPoint x: 284, startPoint y: 241, endPoint x: 280, endPoint y: 240, distance: 4.8
type input "1.18529787234043"
click at [280, 240] on input "range" at bounding box center [309, 243] width 142 height 8
click at [286, 254] on span "Save" at bounding box center [287, 259] width 19 height 12
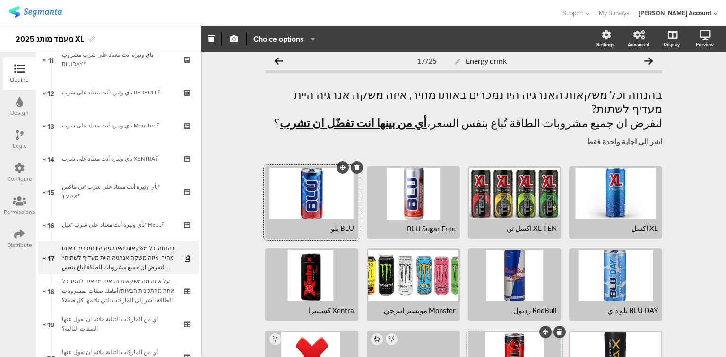
click at [524, 332] on div at bounding box center [514, 358] width 90 height 52
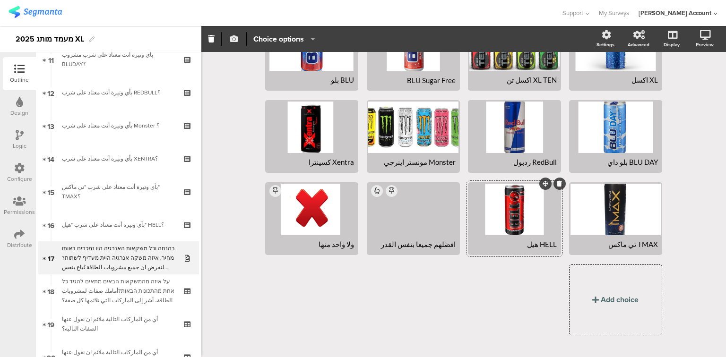
click at [235, 40] on icon "button" at bounding box center [234, 39] width 8 height 8
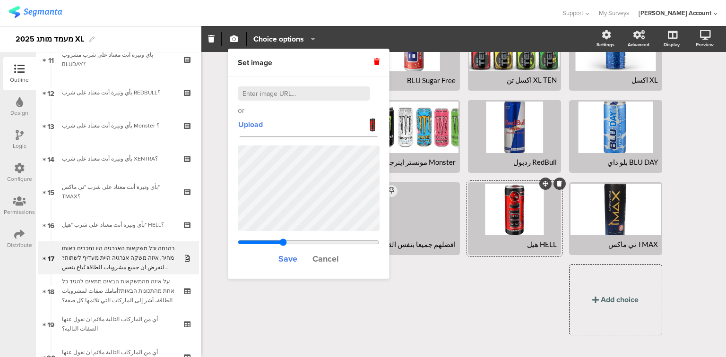
type input "0.969330059341109"
click at [283, 240] on input "range" at bounding box center [309, 243] width 142 height 8
click at [294, 257] on span "Save" at bounding box center [287, 259] width 19 height 12
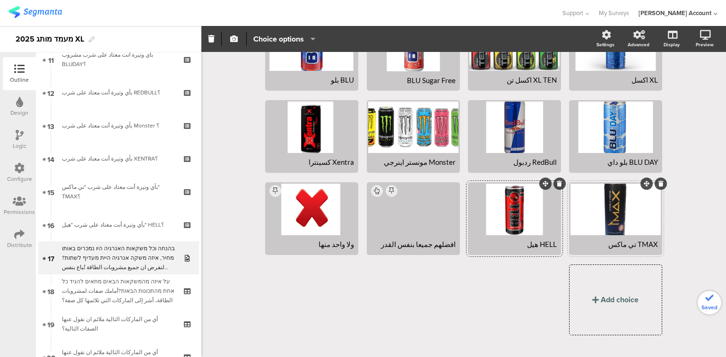
click at [606, 197] on div at bounding box center [615, 210] width 90 height 52
click at [236, 38] on icon "button" at bounding box center [234, 39] width 8 height 8
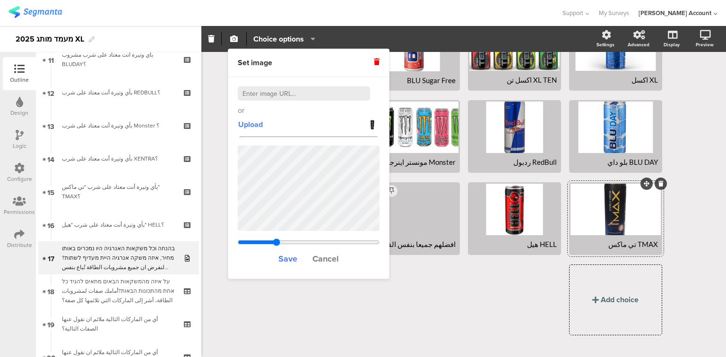
drag, startPoint x: 287, startPoint y: 240, endPoint x: 276, endPoint y: 240, distance: 11.3
type input "1.45643869209809"
click at [276, 240] on input "range" at bounding box center [309, 243] width 142 height 8
click at [291, 258] on span "Save" at bounding box center [287, 259] width 19 height 12
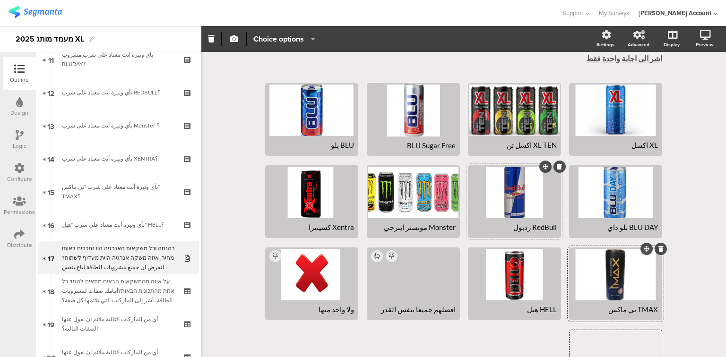
scroll to position [78, 0]
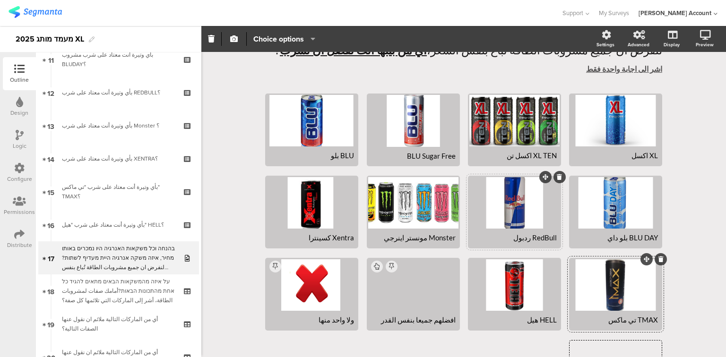
click at [524, 184] on div at bounding box center [514, 203] width 90 height 52
click at [232, 40] on icon "button" at bounding box center [234, 39] width 8 height 8
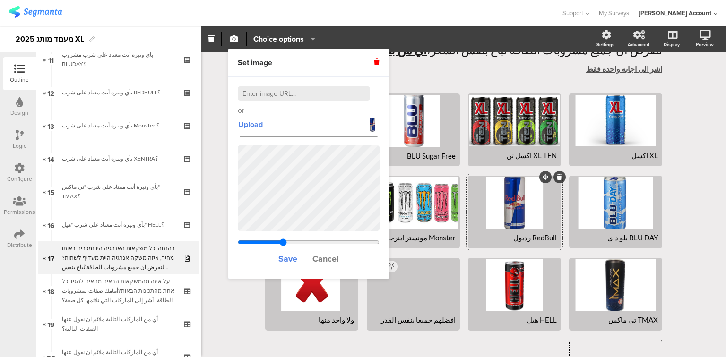
type input "0.969330059341109"
click at [283, 242] on input "range" at bounding box center [309, 243] width 142 height 8
click at [283, 259] on span "Save" at bounding box center [287, 259] width 19 height 12
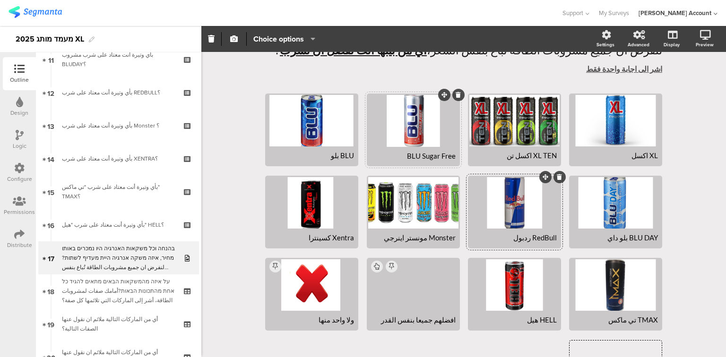
click at [400, 102] on div at bounding box center [413, 121] width 90 height 52
click at [235, 40] on icon "button" at bounding box center [234, 39] width 8 height 8
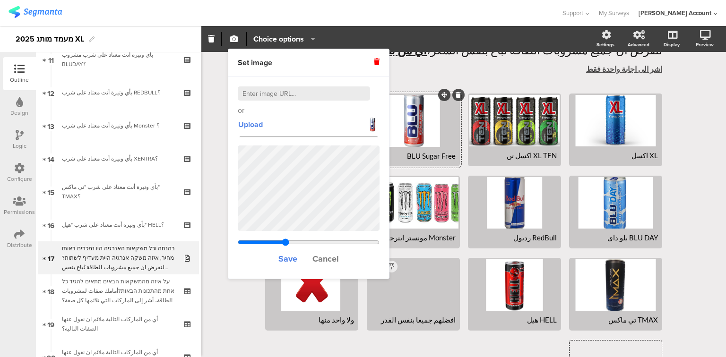
type input "0.995330059341109"
click at [285, 243] on input "range" at bounding box center [309, 243] width 142 height 8
click at [289, 262] on span "Save" at bounding box center [287, 259] width 19 height 12
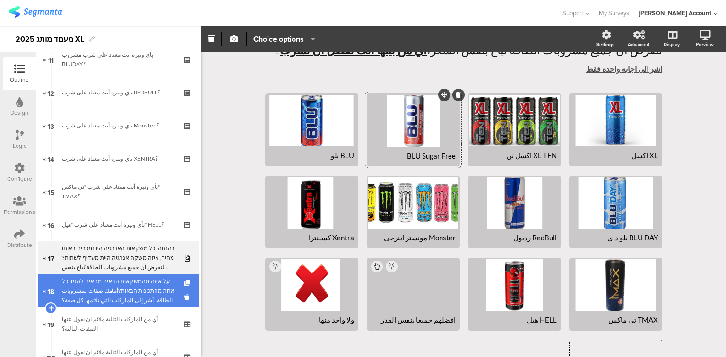
click at [110, 281] on div "על איזה מהמשקאות הבאים מתאים להגיד כל אחת מהתכונות הבאות?أمامك صفات لمشروبات ال…" at bounding box center [118, 291] width 113 height 28
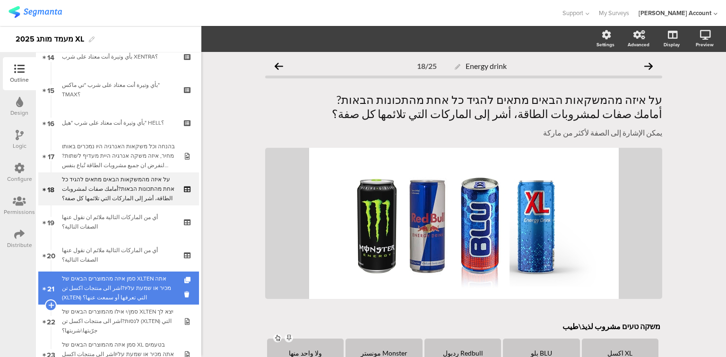
scroll to position [491, 0]
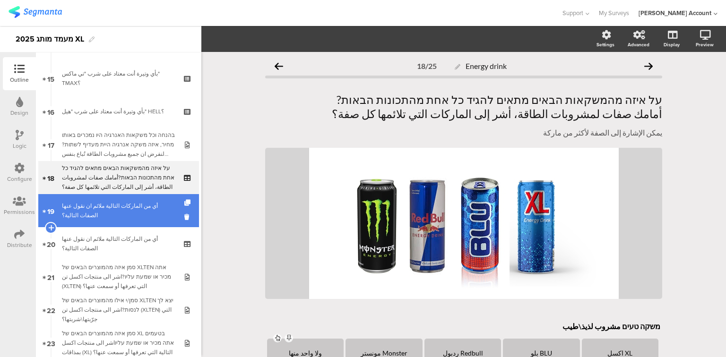
click at [108, 218] on link "19 أي من الماركات التالية ملائم ان نقول عنها الصفات التالية؟" at bounding box center [118, 210] width 161 height 33
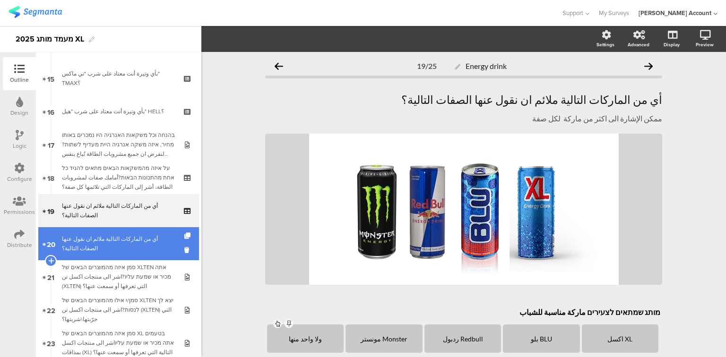
click at [106, 252] on link "20 أي من الماركات التالية ملائم ان نقول عنها الصفات التالية؟" at bounding box center [118, 243] width 161 height 33
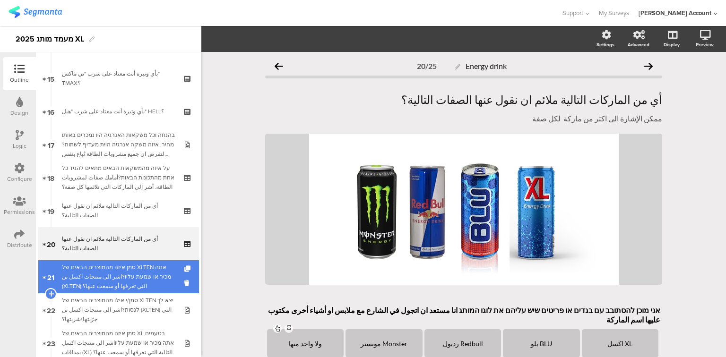
click at [107, 272] on div "סמן איזה מהמוצרים הבאים של XLTEN אתה מכיר או שמעת עליו?اشر الى منتجات اكسل تن (…" at bounding box center [118, 277] width 113 height 28
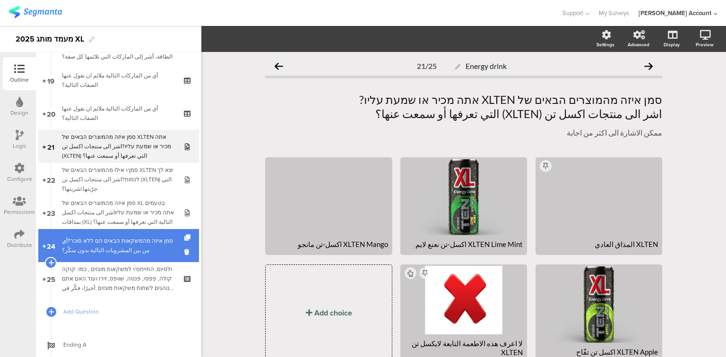
scroll to position [643, 0]
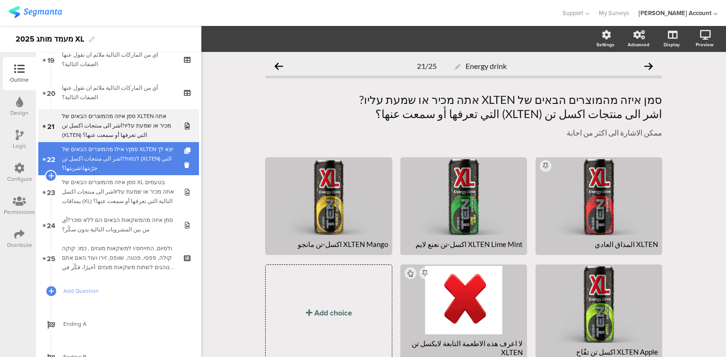
click at [97, 156] on div "סמן/י אילו מהמוצרים הבאים של XLTEN יצא לך לנסות?اشر الى منتجات اكسل تن (XLTEN) …" at bounding box center [118, 159] width 113 height 28
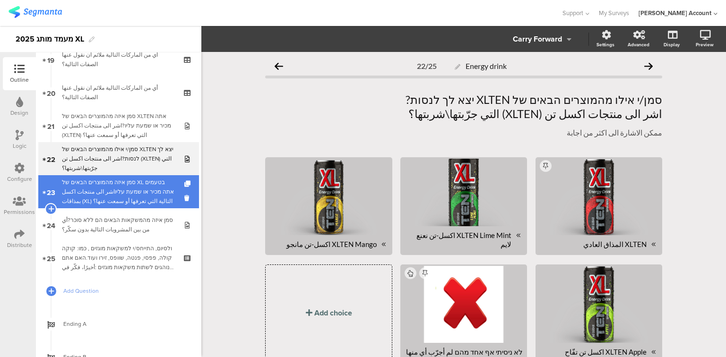
click at [97, 181] on div "סמן איזה מהמוצרים הבאים של XL בטעמים אתה מכיר או שמעת עליוاشر الى منتجات اكسل ب…" at bounding box center [118, 192] width 113 height 28
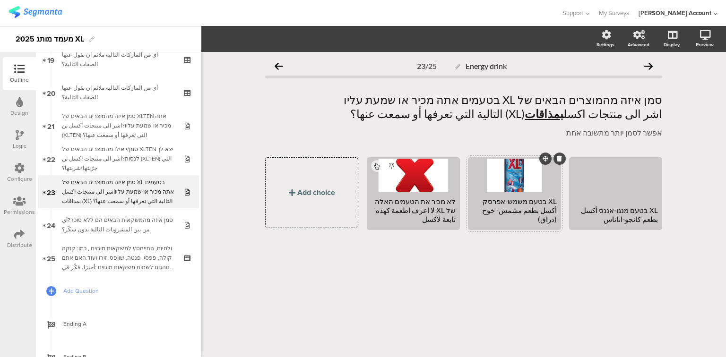
click at [497, 184] on div at bounding box center [514, 176] width 90 height 34
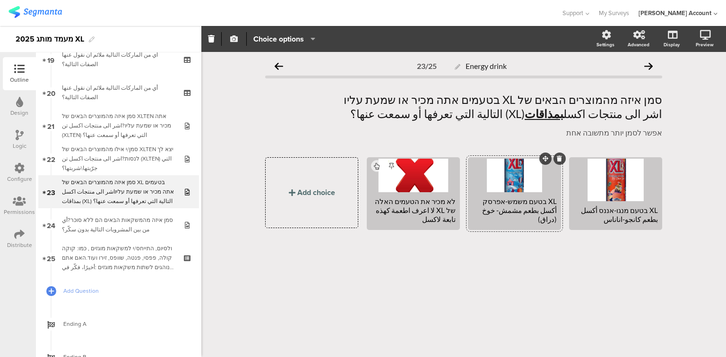
click at [237, 40] on icon "button" at bounding box center [234, 39] width 8 height 8
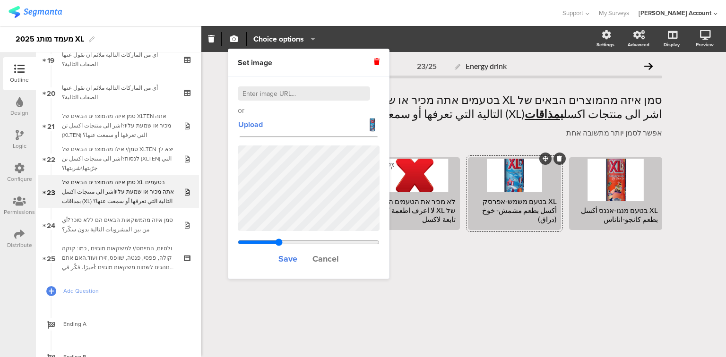
drag, startPoint x: 284, startPoint y: 240, endPoint x: 278, endPoint y: 239, distance: 6.3
type input "0.918330059341109"
click at [278, 239] on input "range" at bounding box center [309, 243] width 142 height 8
click at [290, 255] on span "Save" at bounding box center [287, 259] width 19 height 12
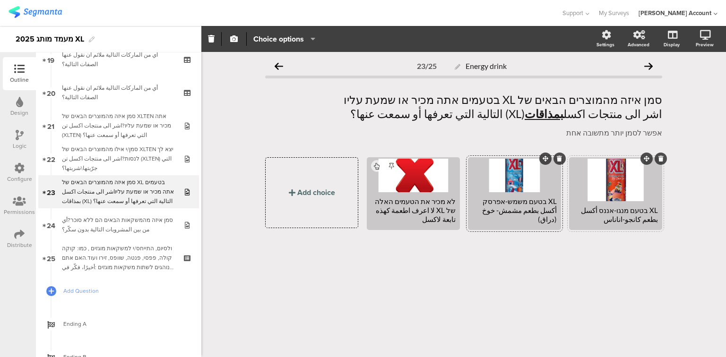
click at [607, 183] on div at bounding box center [615, 180] width 90 height 43
click at [236, 41] on icon "button" at bounding box center [234, 39] width 8 height 8
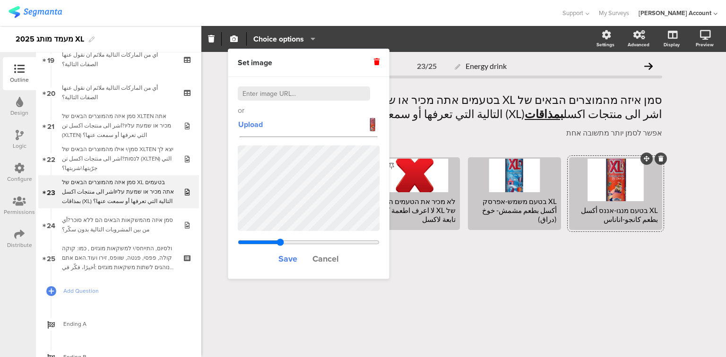
drag, startPoint x: 285, startPoint y: 240, endPoint x: 280, endPoint y: 240, distance: 5.2
click at [280, 240] on input "range" at bounding box center [309, 243] width 142 height 8
click at [248, 126] on span "Upload" at bounding box center [250, 124] width 25 height 11
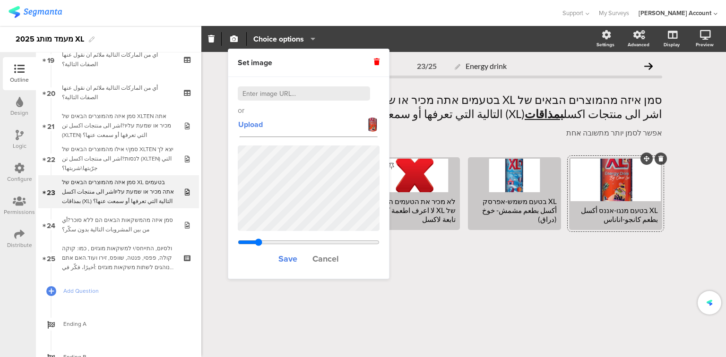
drag, startPoint x: 285, startPoint y: 242, endPoint x: 258, endPoint y: 242, distance: 26.9
click at [258, 242] on input "range" at bounding box center [309, 243] width 142 height 8
click at [374, 61] on icon at bounding box center [377, 62] width 6 height 7
type input "1.00233005934111"
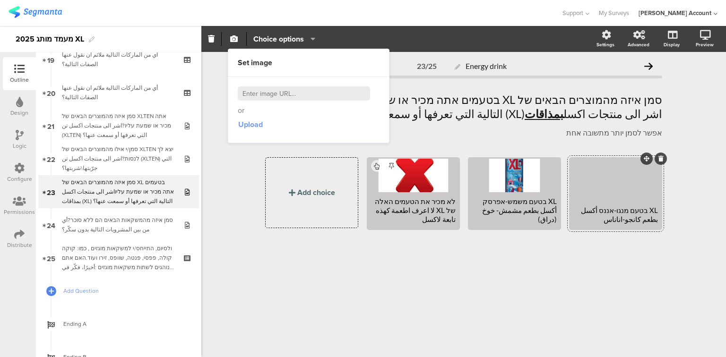
click at [249, 124] on span "Upload" at bounding box center [250, 124] width 25 height 11
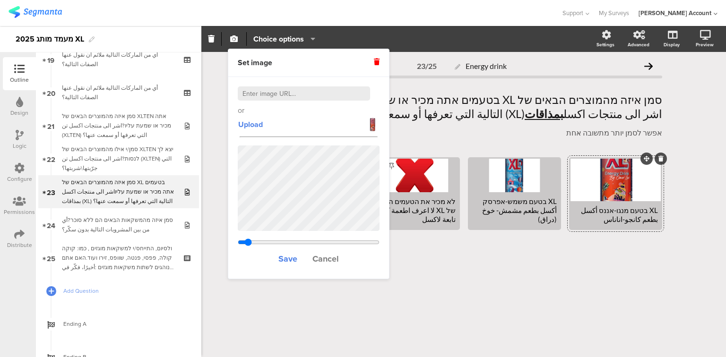
drag, startPoint x: 286, startPoint y: 242, endPoint x: 248, endPoint y: 244, distance: 38.8
type input "1.05343119266055"
click at [248, 244] on input "range" at bounding box center [309, 243] width 142 height 8
click at [283, 260] on span "Save" at bounding box center [287, 259] width 19 height 12
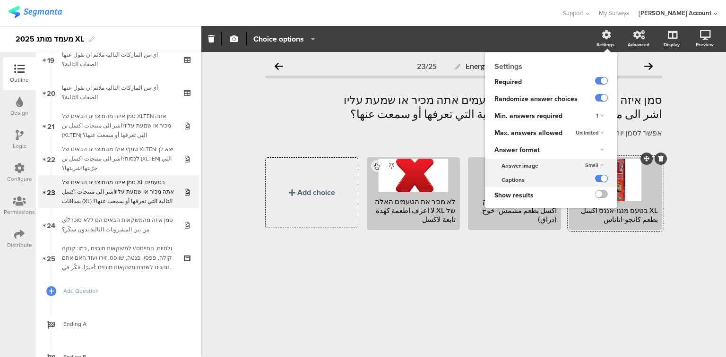
click at [595, 164] on span "Small" at bounding box center [591, 166] width 13 height 8
click at [593, 198] on div "Large" at bounding box center [586, 194] width 56 height 10
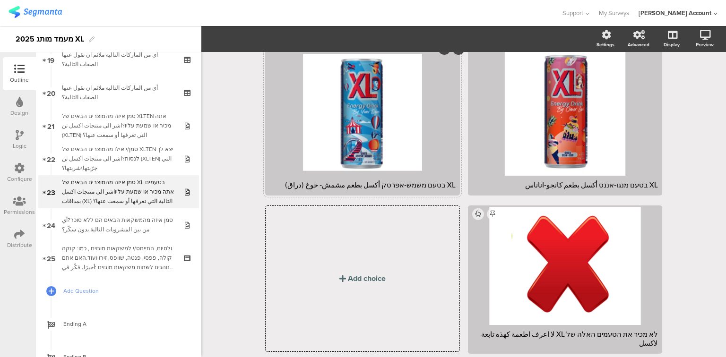
scroll to position [145, 0]
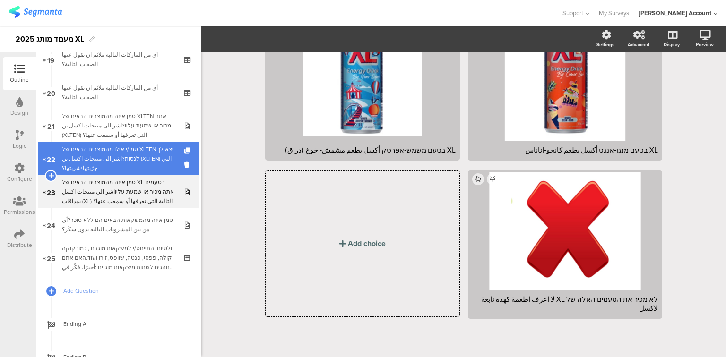
click at [113, 157] on div "סמן/י אילו מהמוצרים הבאים של XLTEN יצא לך לנסות?اشر الى منتجات اكسل تن (XLTEN) …" at bounding box center [118, 159] width 113 height 28
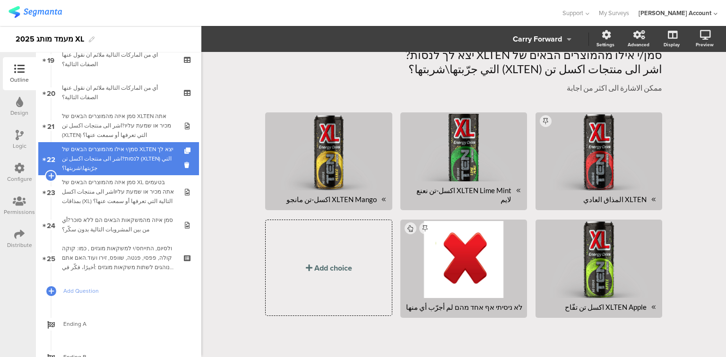
scroll to position [43, 0]
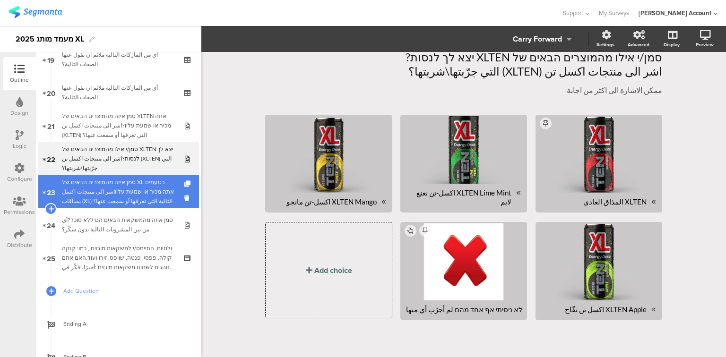
click at [117, 195] on div "סמן איזה מהמוצרים הבאים של XL בטעמים אתה מכיר או שמעת עליוاشر الى منتجات اكسل ب…" at bounding box center [118, 192] width 113 height 28
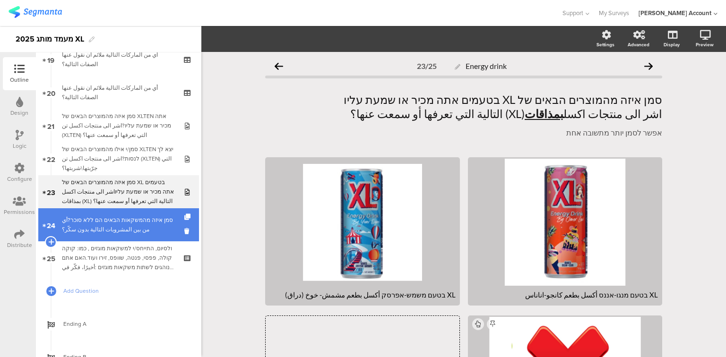
click at [119, 233] on div "סמן איזה מהמשקאות הבאים הם ללא סוכר?أي من بين المشروبات التالية بدون سكّر؟" at bounding box center [118, 224] width 113 height 19
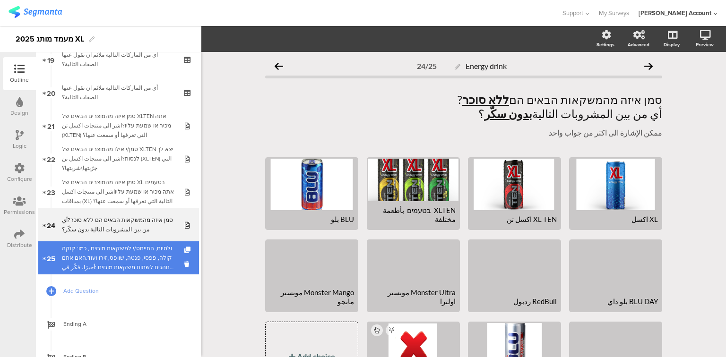
click at [121, 267] on div "ולסיום, התייחס/י למשקאות מוגזים , כמו: קוקה קולה, פפסי, פנטה, שוופס, זירו ועוד.…" at bounding box center [118, 258] width 113 height 28
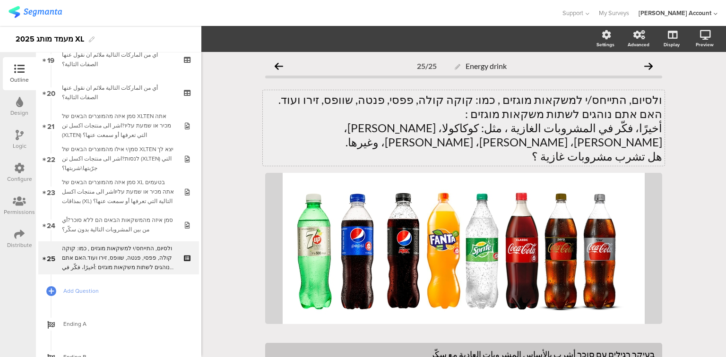
click at [528, 100] on div "ולסיום, התייחס/י למשקאות מוגזים , כמו: קוקה קולה, פפסי, פנטה, שוופס, זירו ועוד.…" at bounding box center [464, 128] width 402 height 76
click at [384, 102] on p "ולסיום, התייחס/י למשקאות מוגזים, כמו: קוקה קולה, פפסי, פנטה, שוופס, זירו ועוד." at bounding box center [463, 100] width 397 height 14
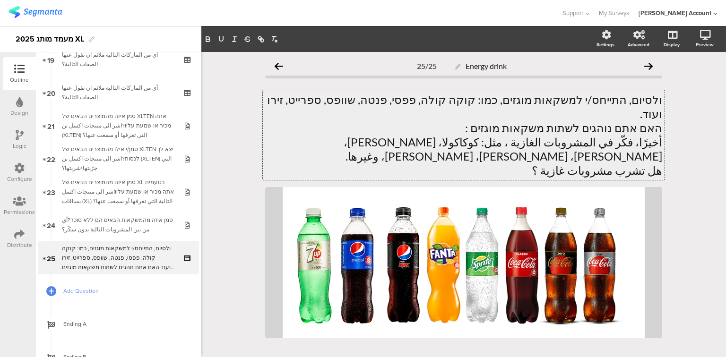
click at [365, 101] on p "ולסיום, התייחס/י למשקאות מוגזים, כמו: קוקה קולה, פפסי, פנטה, שוופס, ספרייט, זיר…" at bounding box center [463, 107] width 397 height 28
copy p "ספרייט"
click at [378, 135] on p "أخيرًا، فكّر في المشروبات الغازية ، مثل: كوكاكولا، [PERSON_NAME]، [PERSON_NAME]…" at bounding box center [463, 149] width 397 height 28
click at [365, 100] on p "ולסיום, התייחס/י למשקאות מוגזים, כמו: קוקה קולה, פפסי, פנטה, שוופס, ספרייט, זיר…" at bounding box center [463, 107] width 397 height 28
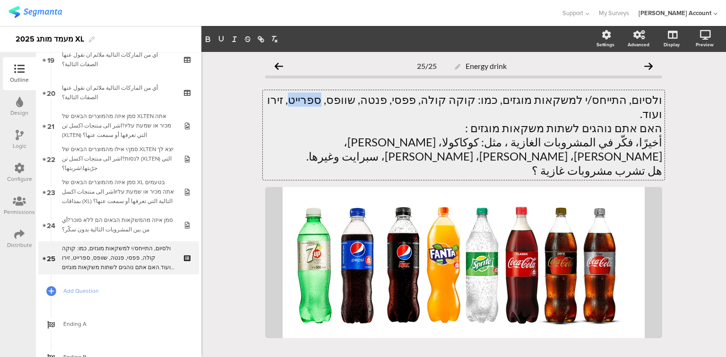
click at [365, 100] on p "ולסיום, התייחס/י למשקאות מוגזים, כמו: קוקה קולה, פפסי, פנטה, שוופס, ספרייט, זיר…" at bounding box center [463, 107] width 397 height 28
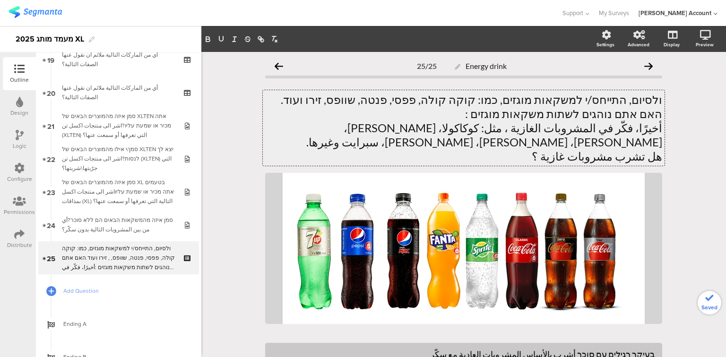
click at [368, 100] on p "ולסיום, התייחס/י למשקאות מוגזים, כמו: קוקה קולה, פפסי, פנטה, שוופס, זירו ועוד." at bounding box center [463, 100] width 397 height 14
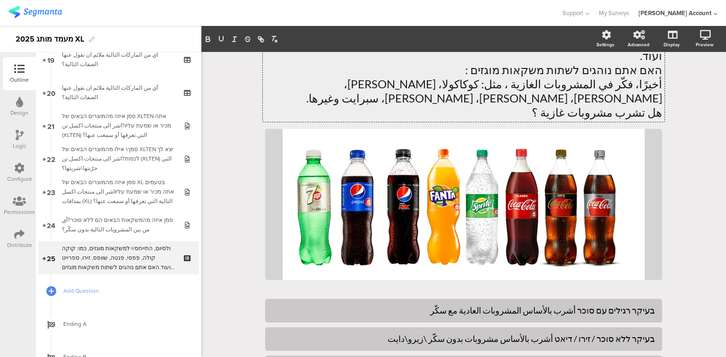
scroll to position [147, 0]
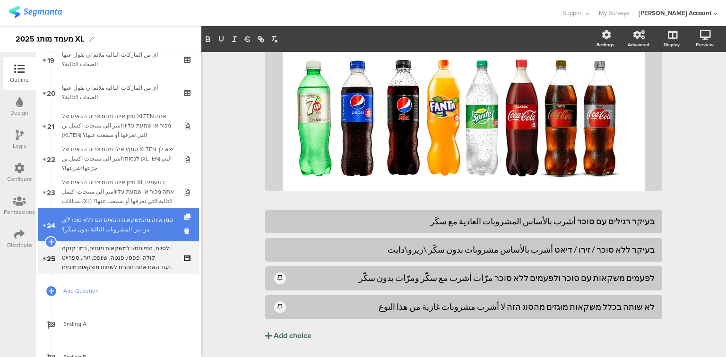
click at [99, 228] on div "סמן איזה מהמשקאות הבאים הם ללא סוכר?أي من بين المشروبات التالية بدون سكّر؟" at bounding box center [118, 224] width 113 height 19
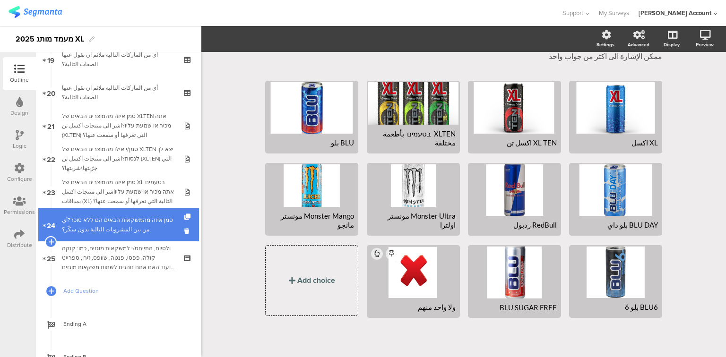
scroll to position [75, 0]
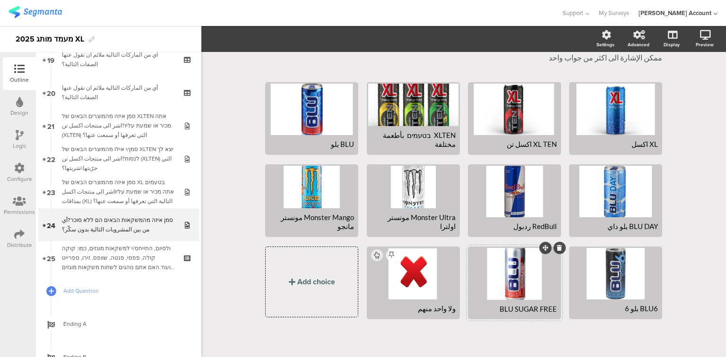
click at [500, 266] on div at bounding box center [514, 274] width 90 height 52
click at [235, 42] on icon "button" at bounding box center [234, 39] width 8 height 8
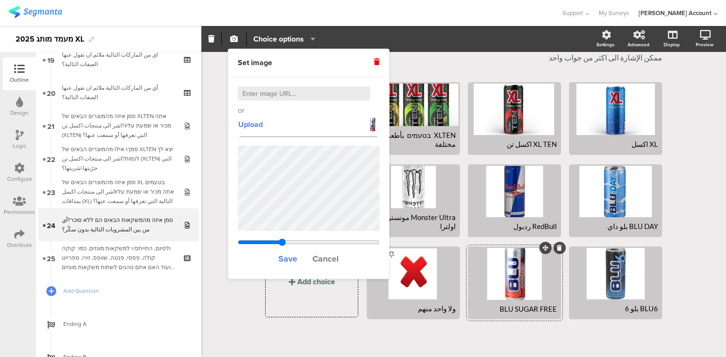
drag, startPoint x: 287, startPoint y: 242, endPoint x: 282, endPoint y: 241, distance: 5.7
type input "0.956330059341109"
click at [282, 241] on input "range" at bounding box center [309, 243] width 142 height 8
click at [287, 258] on span "Save" at bounding box center [287, 259] width 19 height 12
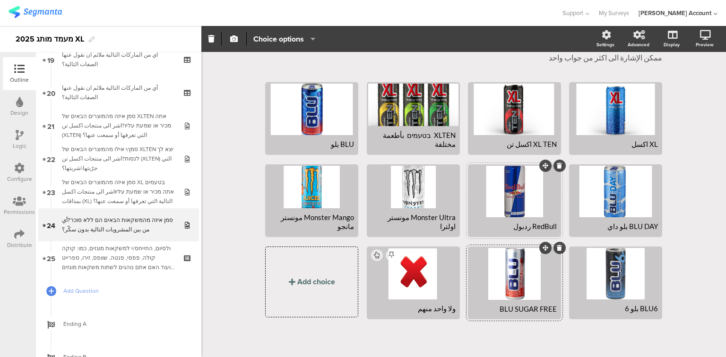
click at [518, 193] on div at bounding box center [514, 192] width 90 height 52
click at [235, 42] on icon "button" at bounding box center [234, 39] width 8 height 8
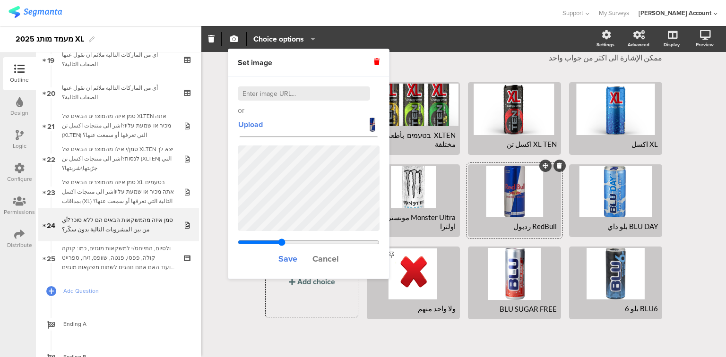
drag, startPoint x: 287, startPoint y: 242, endPoint x: 282, endPoint y: 241, distance: 5.2
type input "0.952330059341109"
click at [282, 241] on input "range" at bounding box center [309, 243] width 142 height 8
click at [289, 256] on span "Save" at bounding box center [287, 259] width 19 height 12
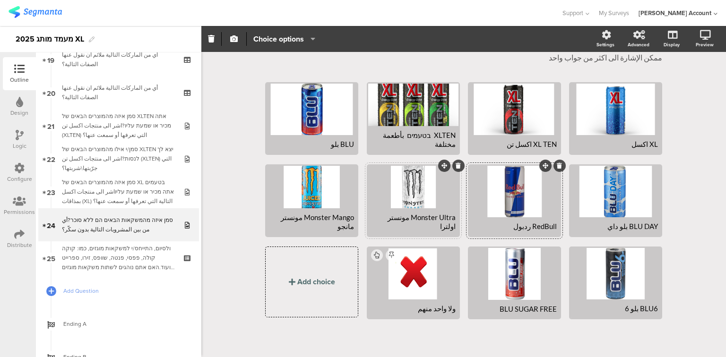
click at [392, 195] on div at bounding box center [413, 187] width 90 height 43
click at [234, 39] on icon "button" at bounding box center [234, 39] width 8 height 8
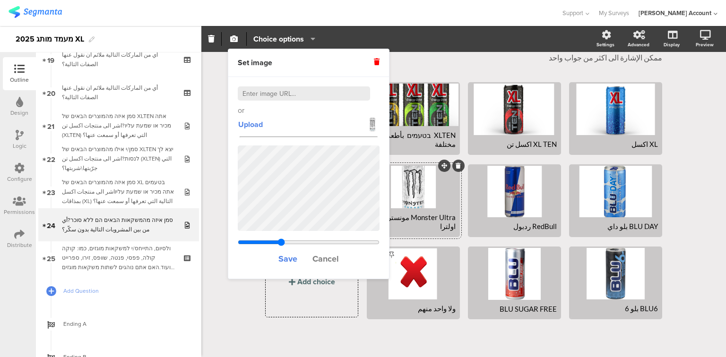
drag, startPoint x: 287, startPoint y: 242, endPoint x: 281, endPoint y: 242, distance: 5.7
type input "0.948330059341109"
click at [281, 242] on input "range" at bounding box center [309, 243] width 142 height 8
click at [290, 259] on span "Save" at bounding box center [287, 259] width 19 height 12
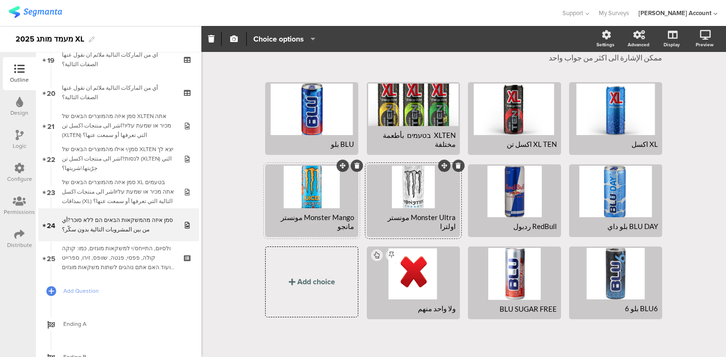
click at [296, 186] on div at bounding box center [311, 187] width 90 height 43
click at [239, 40] on span "button" at bounding box center [233, 39] width 11 height 8
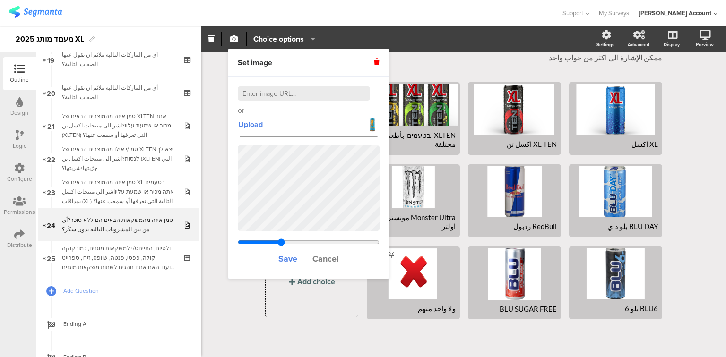
drag, startPoint x: 285, startPoint y: 240, endPoint x: 281, endPoint y: 241, distance: 4.8
type input "0.944330059341109"
click at [281, 241] on input "range" at bounding box center [309, 243] width 142 height 8
click at [285, 257] on span "Save" at bounding box center [287, 259] width 19 height 12
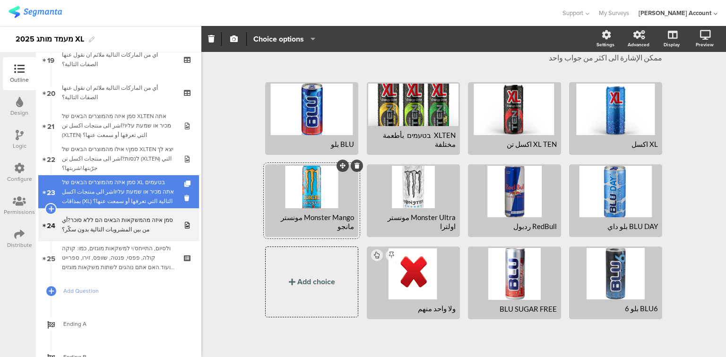
click at [108, 194] on div "סמן איזה מהמוצרים הבאים של XL בטעמים אתה מכיר או שמעת עליוاشر الى منتجات اكسل ب…" at bounding box center [118, 192] width 113 height 28
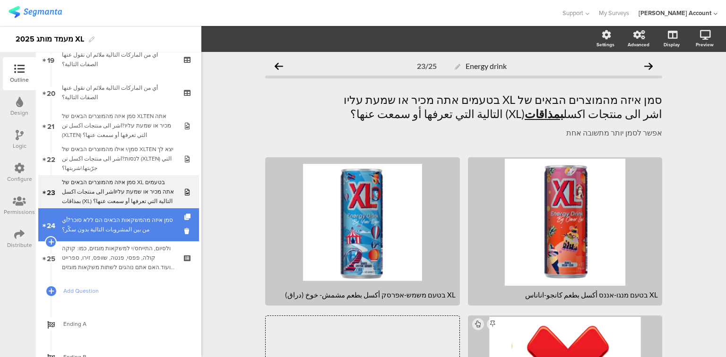
click at [123, 229] on div "סמן איזה מהמשקאות הבאים הם ללא סוכר?أي من بين المشروبات التالية بدون سكّر؟" at bounding box center [118, 224] width 113 height 19
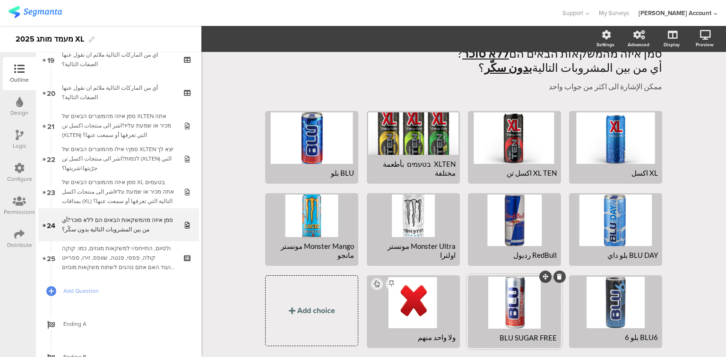
scroll to position [75, 0]
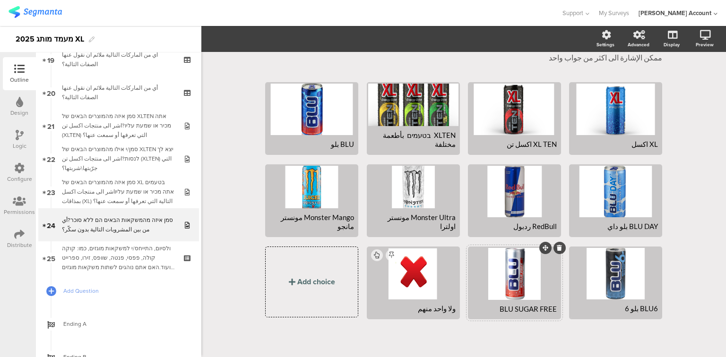
click at [507, 278] on div at bounding box center [514, 274] width 90 height 52
click at [234, 38] on icon "button" at bounding box center [234, 39] width 8 height 8
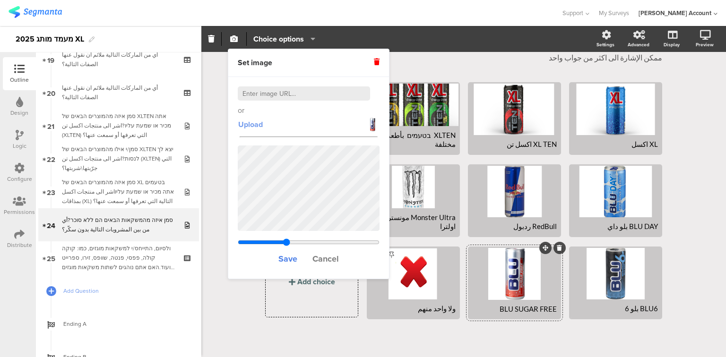
click at [260, 125] on span "Upload" at bounding box center [250, 124] width 25 height 11
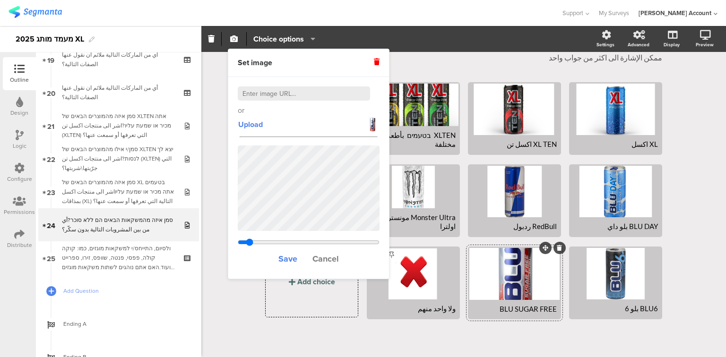
drag, startPoint x: 285, startPoint y: 240, endPoint x: 249, endPoint y: 240, distance: 35.9
type input "0.591"
click at [249, 240] on input "range" at bounding box center [309, 243] width 142 height 8
click at [282, 258] on span "Save" at bounding box center [287, 259] width 19 height 12
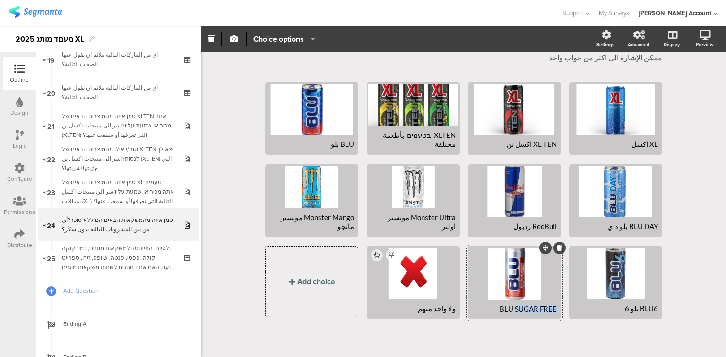
drag, startPoint x: 513, startPoint y: 307, endPoint x: 560, endPoint y: 307, distance: 47.2
click at [560, 307] on div "XL اكسل XL TEN اكسل تن" at bounding box center [459, 205] width 405 height 247
click at [533, 308] on div "BLU באריזה זו" at bounding box center [514, 309] width 85 height 9
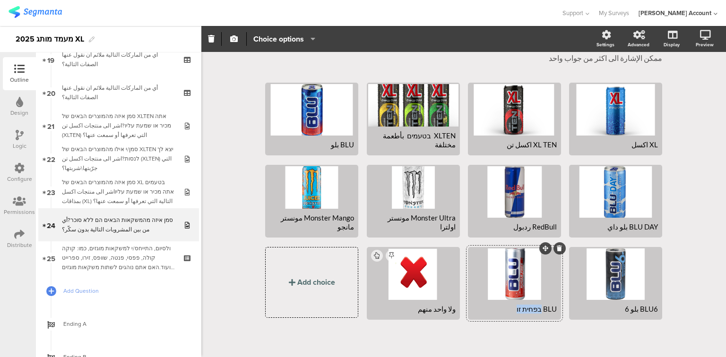
drag, startPoint x: 538, startPoint y: 306, endPoint x: 518, endPoint y: 306, distance: 20.3
click at [518, 306] on div "BLU בפחית זו" at bounding box center [514, 309] width 85 height 9
click at [536, 309] on div "BLU באריזה כסופה" at bounding box center [514, 309] width 85 height 9
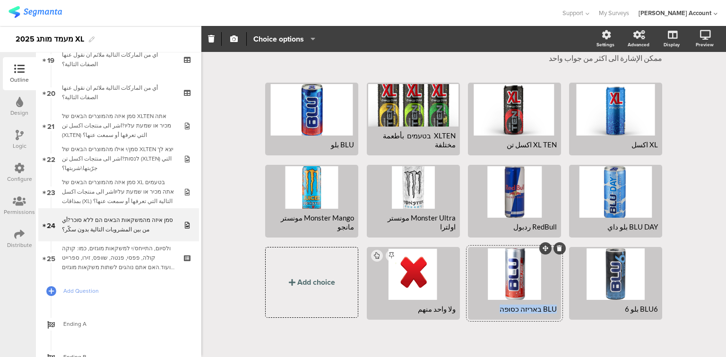
copy div "BLU באריזה כסופה"
click at [493, 310] on div "BLU באריזה כסופה" at bounding box center [514, 309] width 85 height 9
drag, startPoint x: 502, startPoint y: 307, endPoint x: 473, endPoint y: 306, distance: 28.8
click at [473, 306] on div "BLU באריזה כסופה بعبوة فضية" at bounding box center [514, 305] width 85 height 18
